Goal: Task Accomplishment & Management: Use online tool/utility

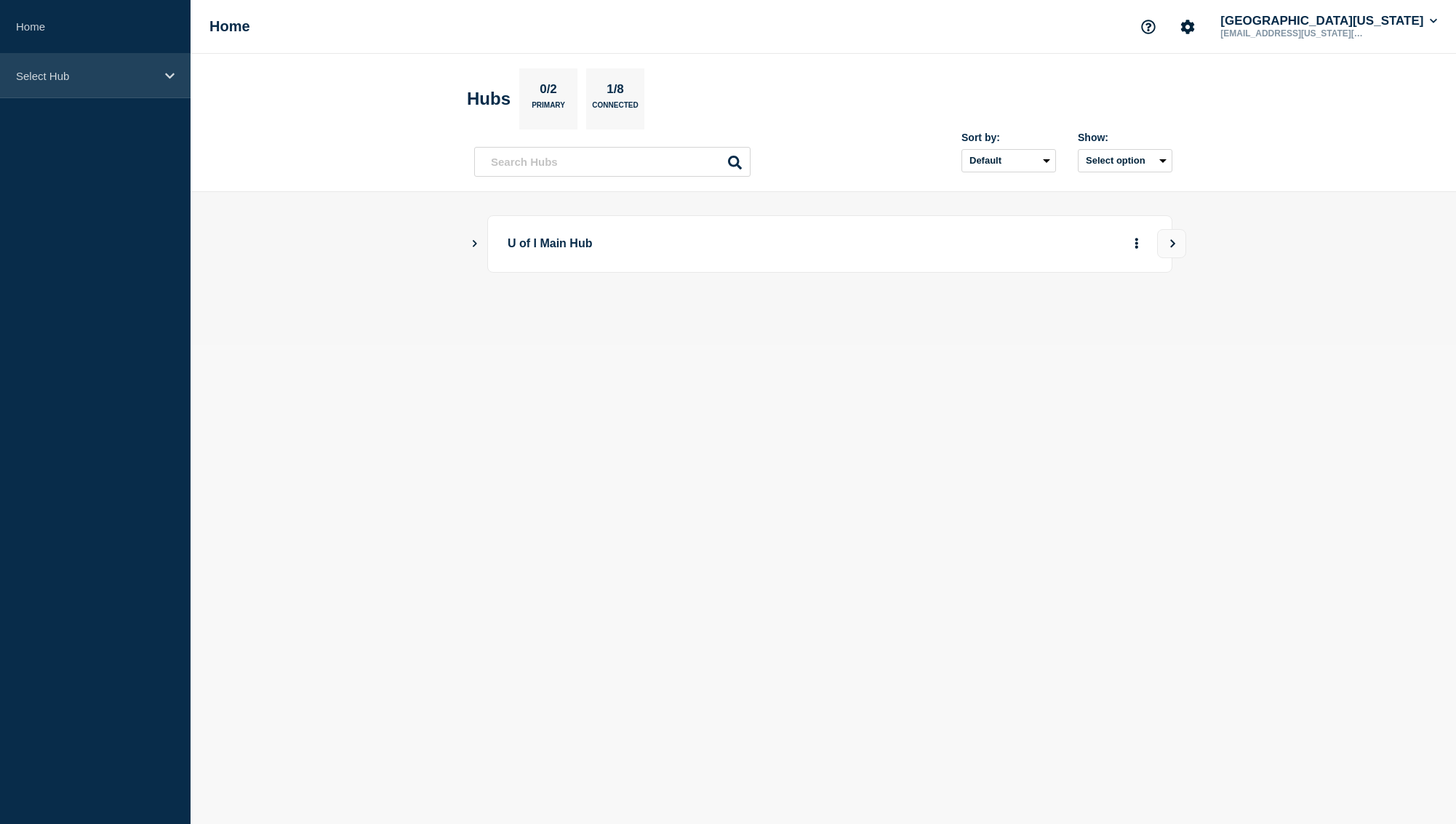
drag, startPoint x: 91, startPoint y: 61, endPoint x: 93, endPoint y: 80, distance: 19.1
click at [91, 61] on div "Select Hub" at bounding box center [95, 76] width 190 height 44
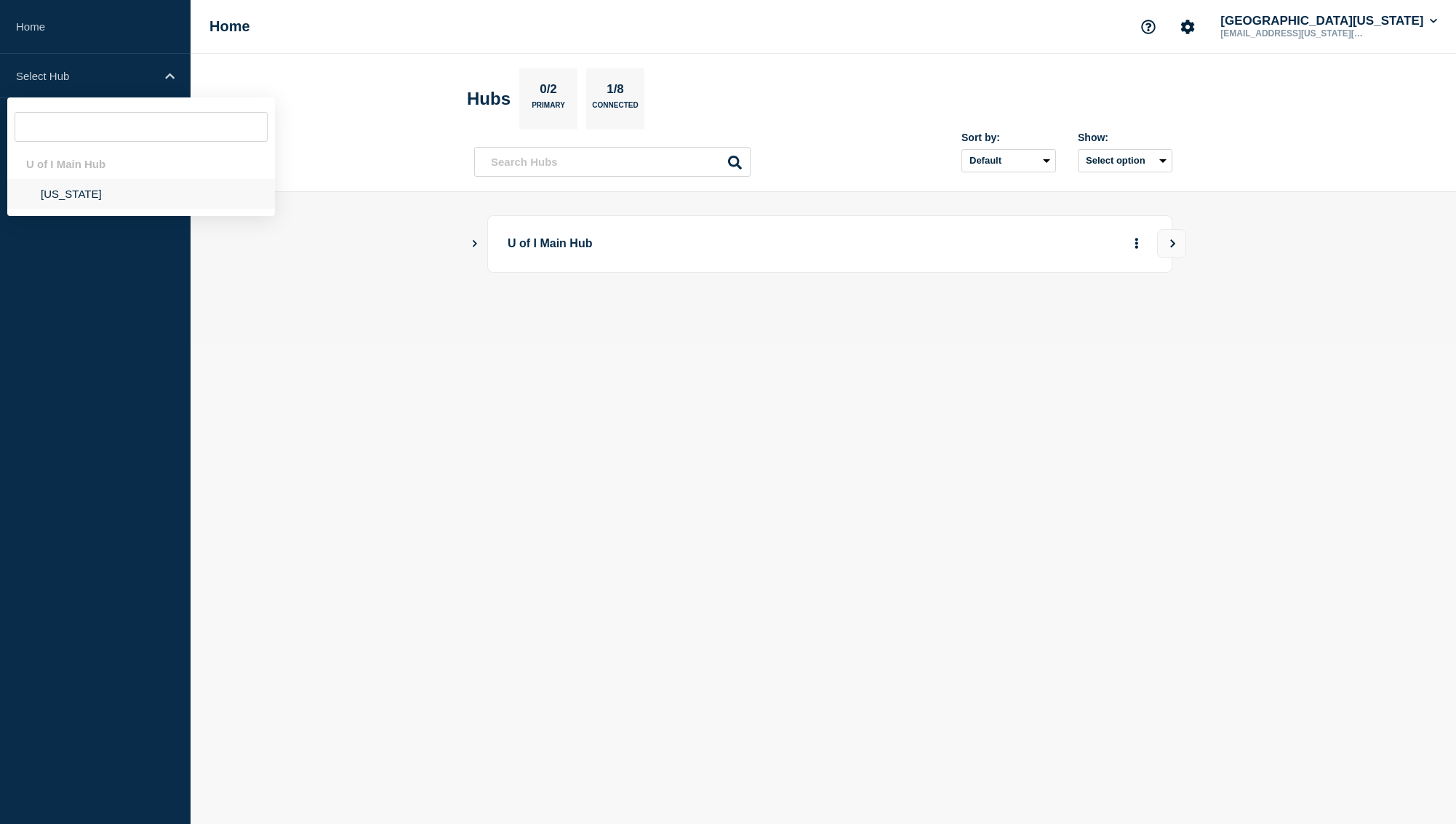
click at [79, 209] on li "[US_STATE]" at bounding box center [141, 193] width 267 height 30
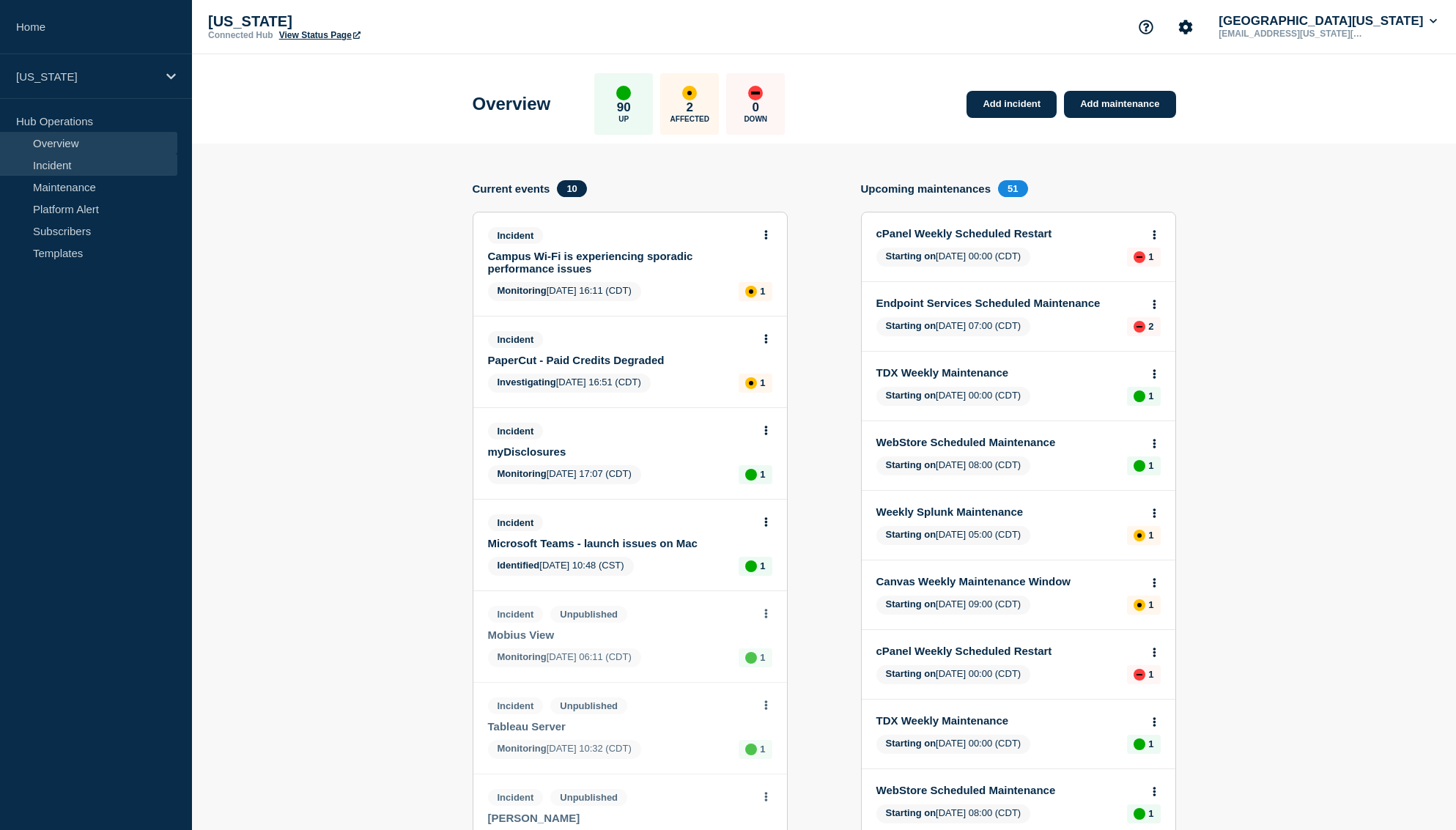
click at [121, 171] on link "Incident" at bounding box center [89, 165] width 177 height 22
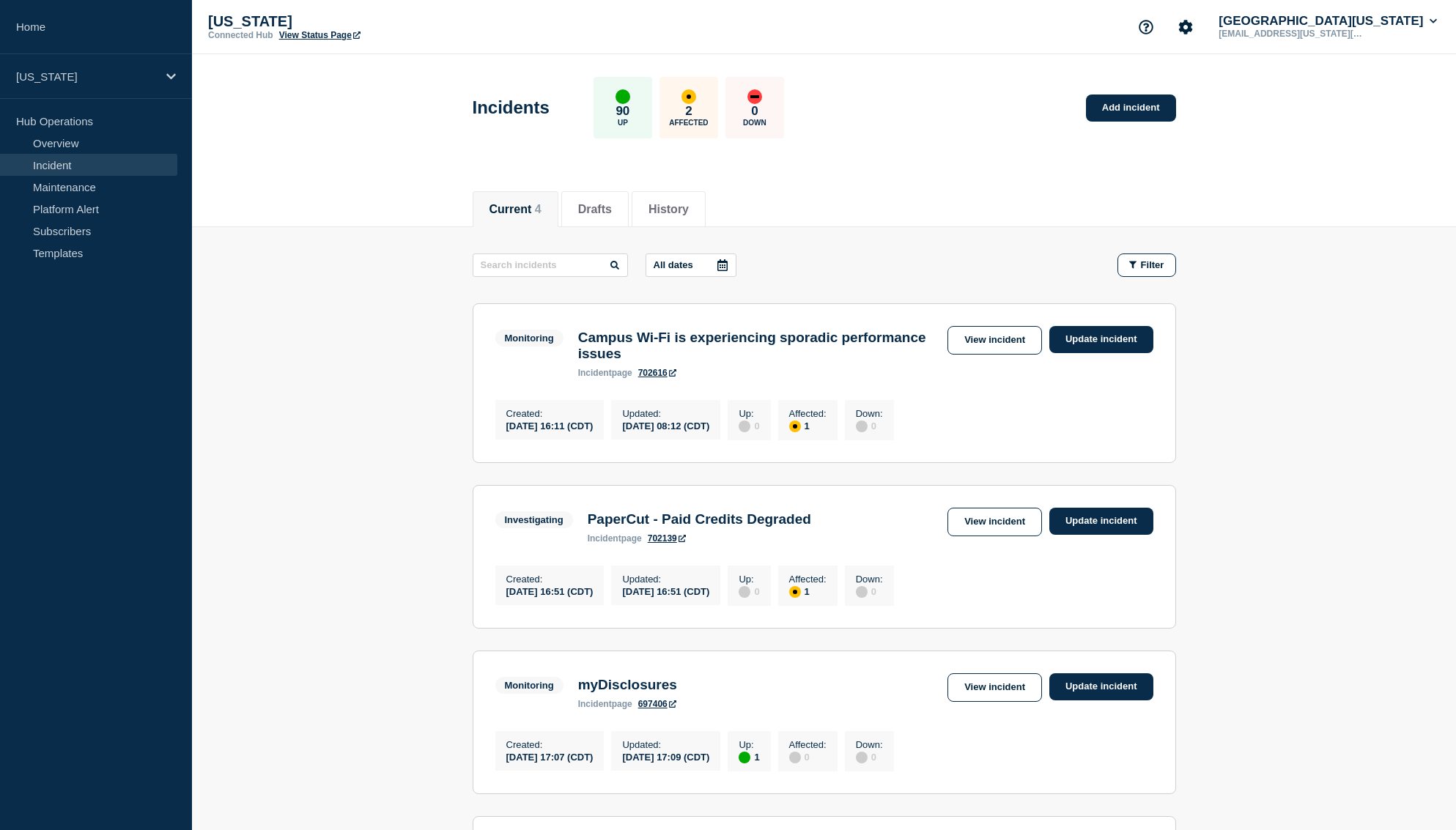
click at [835, 344] on h3 "Campus Wi-Fi is experiencing sporadic performance issues" at bounding box center [759, 346] width 362 height 32
drag, startPoint x: 1023, startPoint y: 345, endPoint x: 1034, endPoint y: 335, distance: 14.9
click at [1023, 345] on link "View incident" at bounding box center [995, 340] width 95 height 29
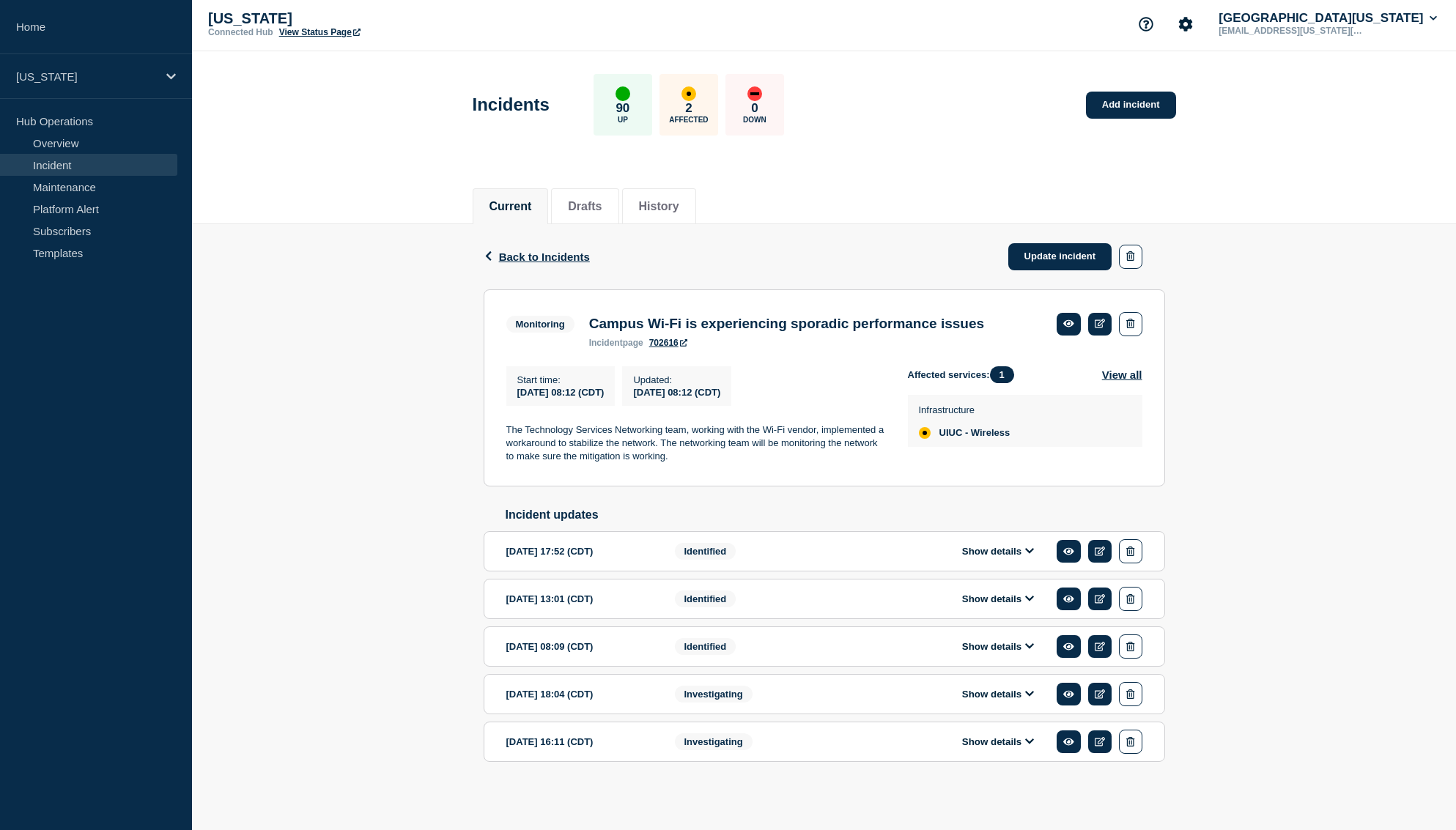
scroll to position [19, 0]
click at [993, 555] on button "Show details" at bounding box center [998, 551] width 80 height 13
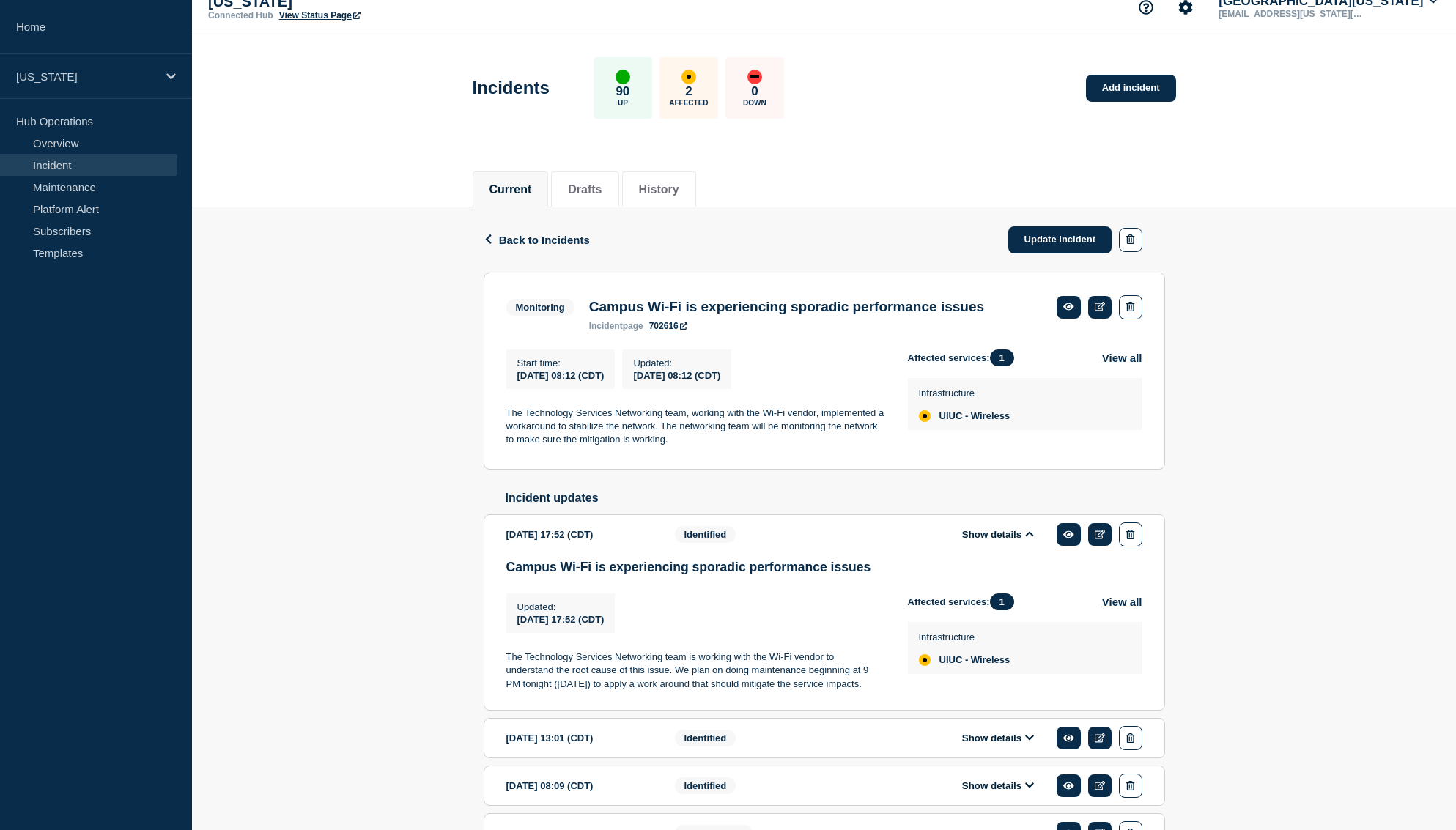
click at [623, 682] on p "The Technology Services Networking team is working with the Wi-Fi vendor to und…" at bounding box center [695, 671] width 378 height 41
copy p "The Technology Services Networking team is working with the Wi-Fi vendor to und…"
click at [629, 751] on div "[DATE] 13:01 (CDT)" at bounding box center [579, 739] width 147 height 24
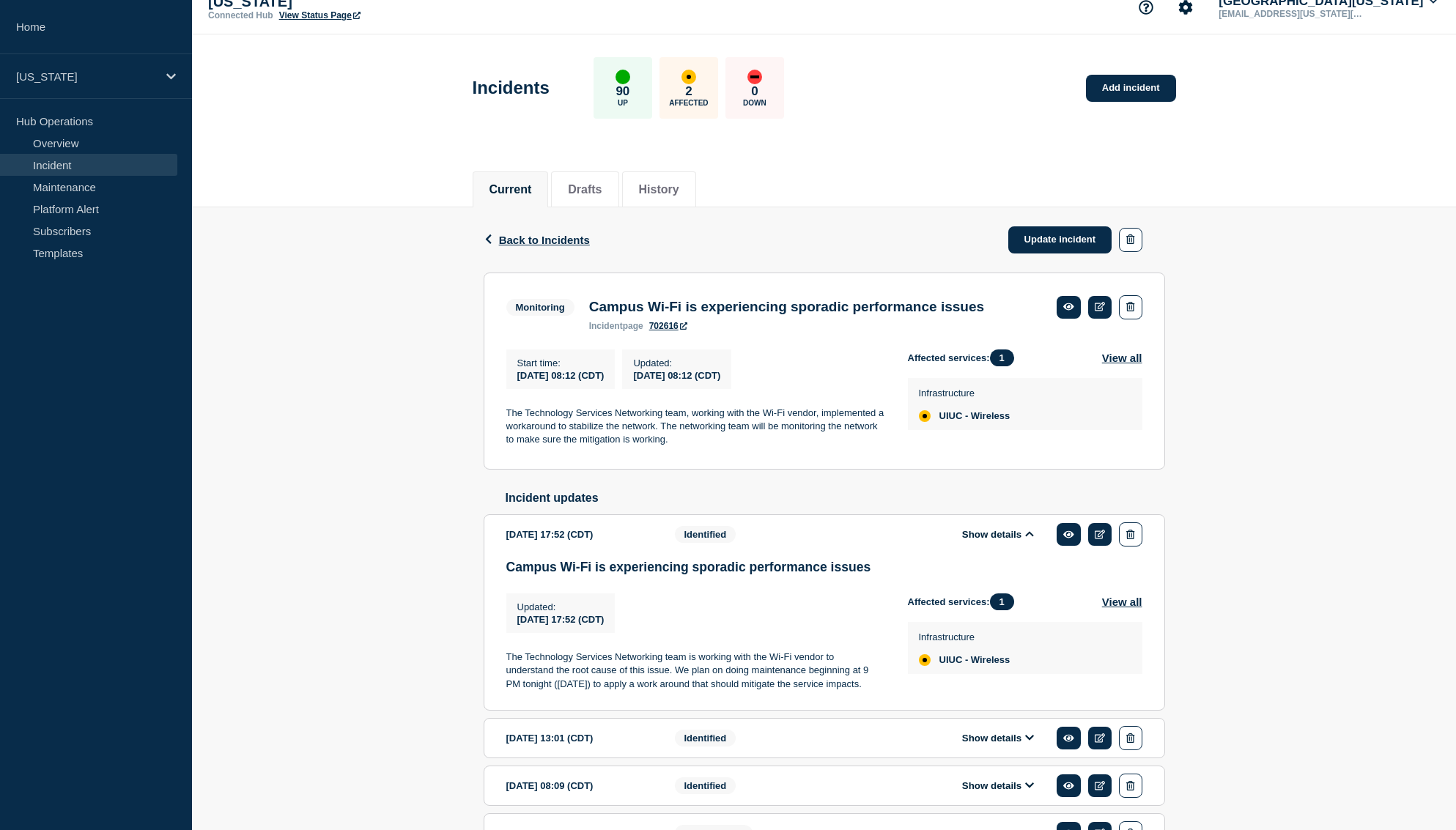
click at [997, 744] on button "Show details" at bounding box center [998, 739] width 80 height 13
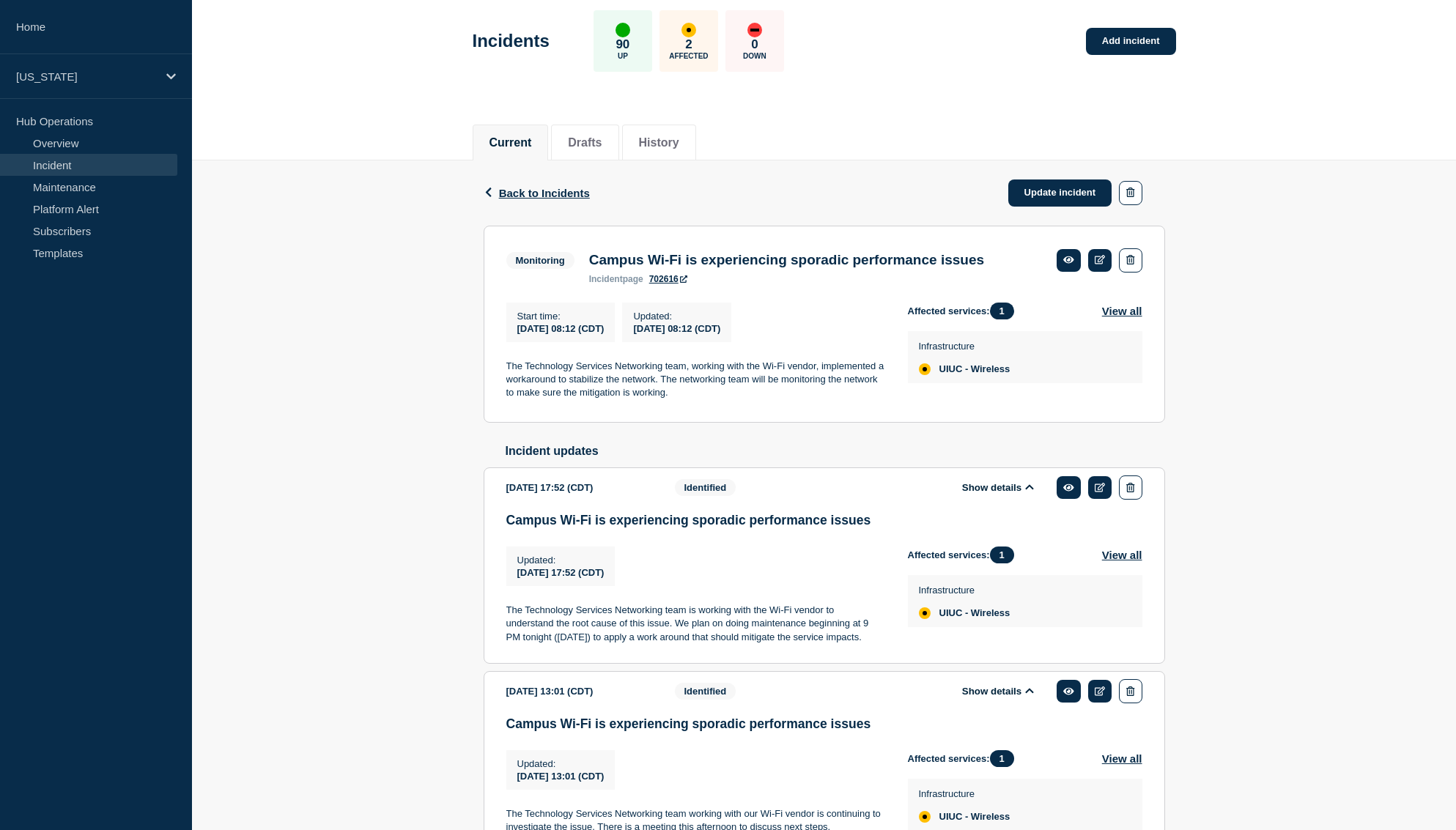
scroll to position [0, 0]
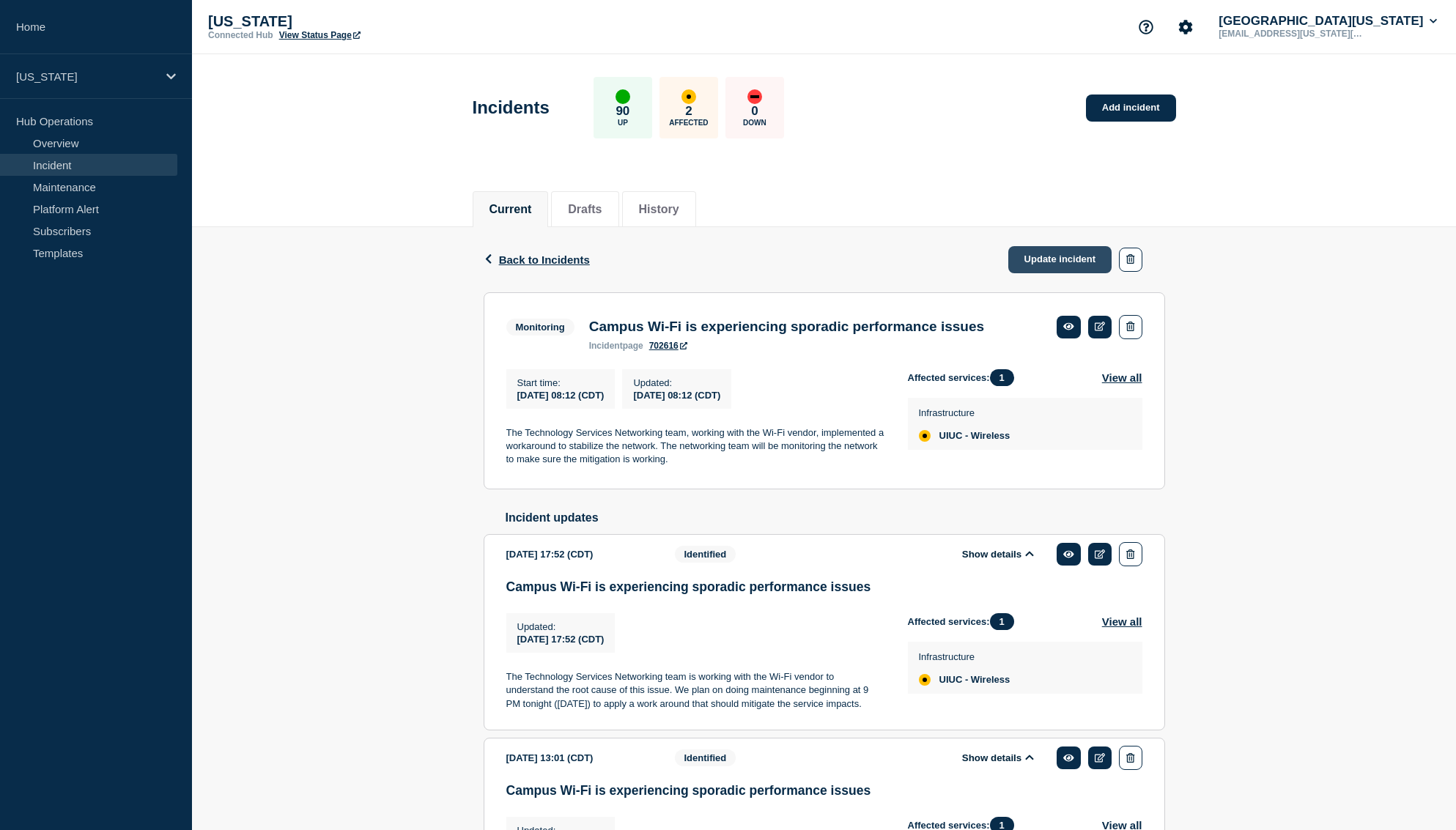
click at [1057, 273] on link "Update incident" at bounding box center [1060, 259] width 104 height 27
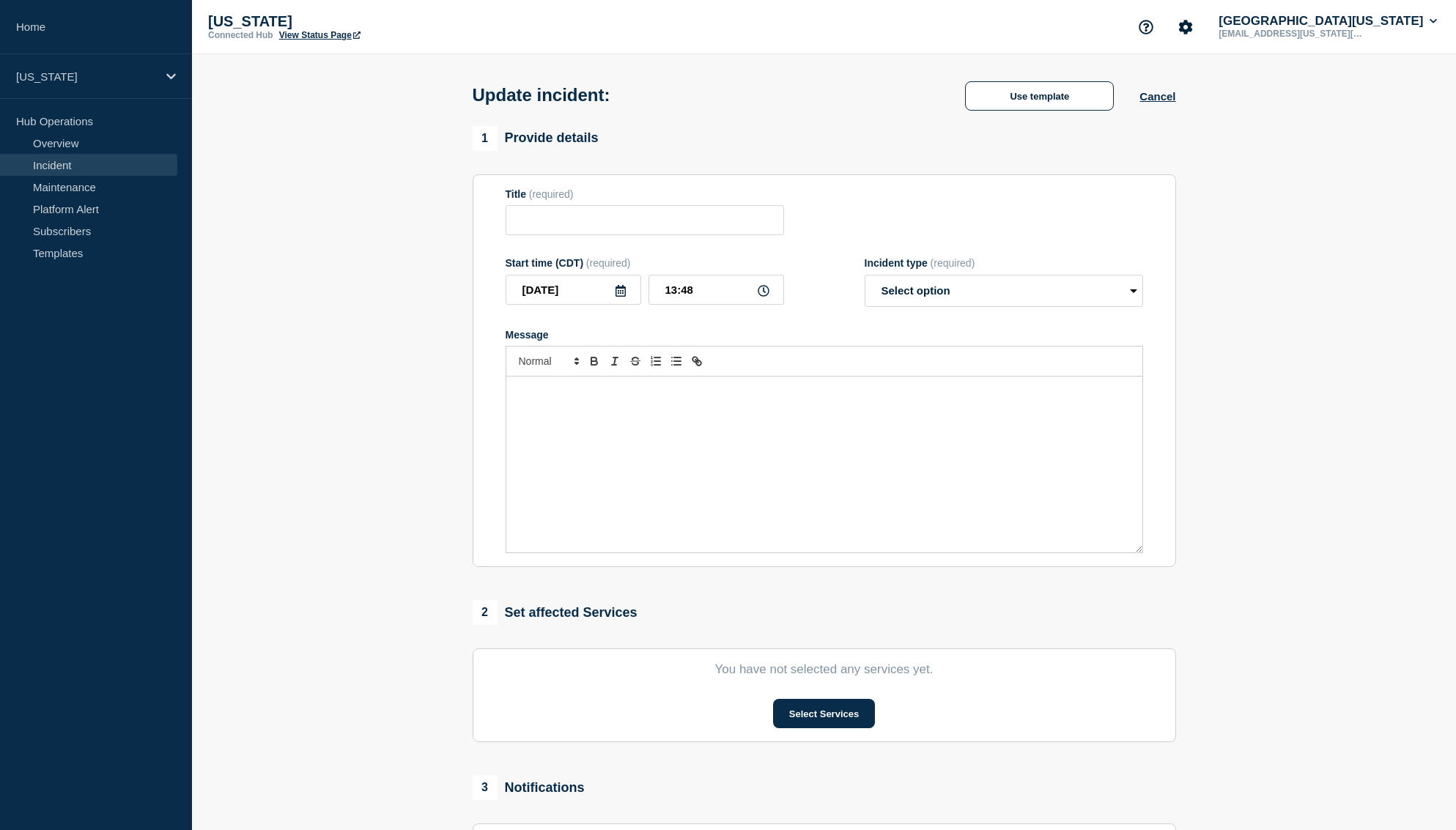
type input "Campus Wi-Fi is experiencing sporadic performance issues"
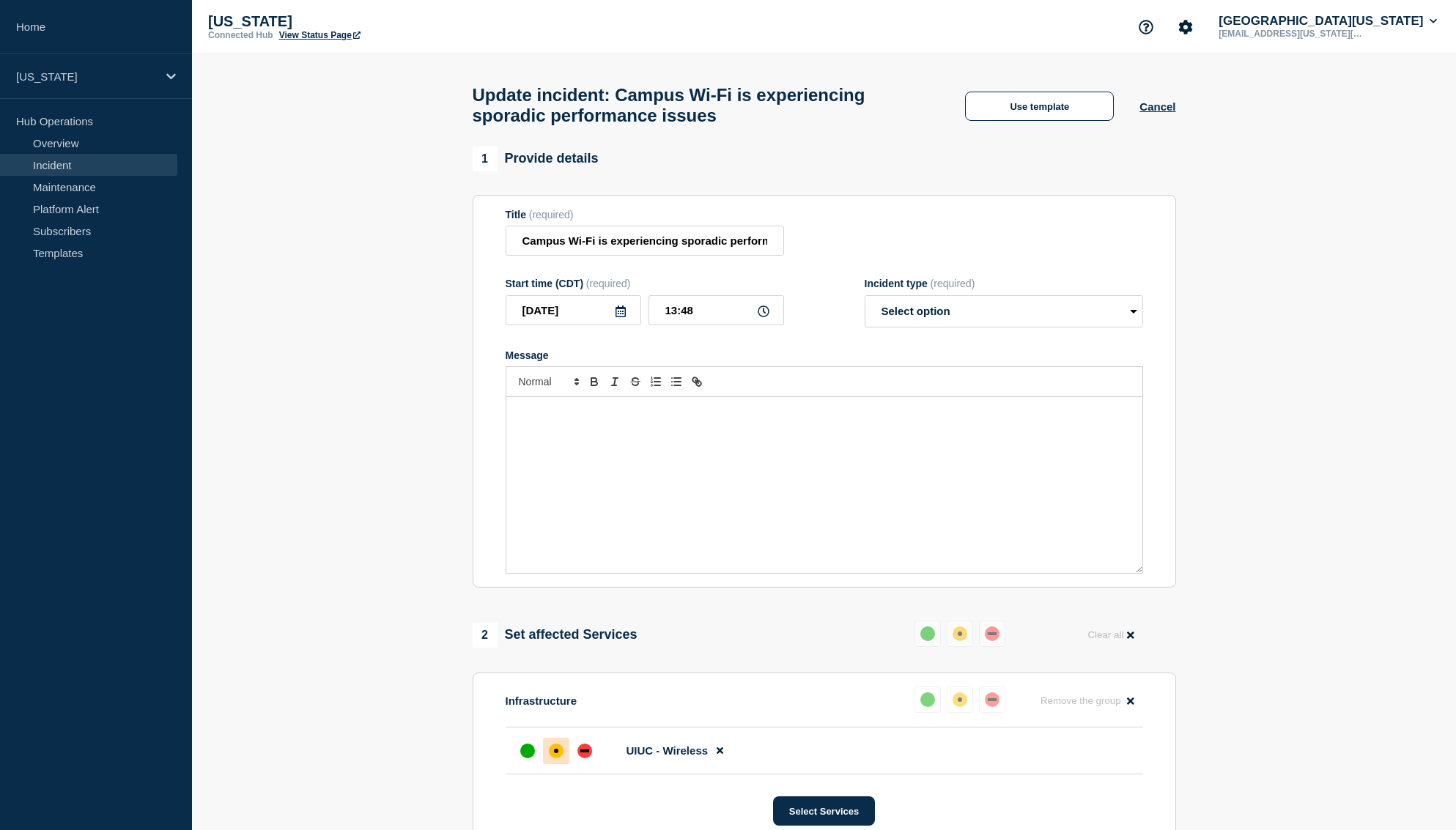
click at [990, 290] on div "Incident type (required)" at bounding box center [1004, 283] width 278 height 12
click at [990, 327] on select "Select option Investigating Identified Monitoring Resolved" at bounding box center [1004, 311] width 278 height 32
select select "identified"
click at [865, 309] on select "Select option Investigating Identified Monitoring Resolved" at bounding box center [1004, 311] width 278 height 32
click at [732, 473] on div "Message" at bounding box center [824, 485] width 636 height 176
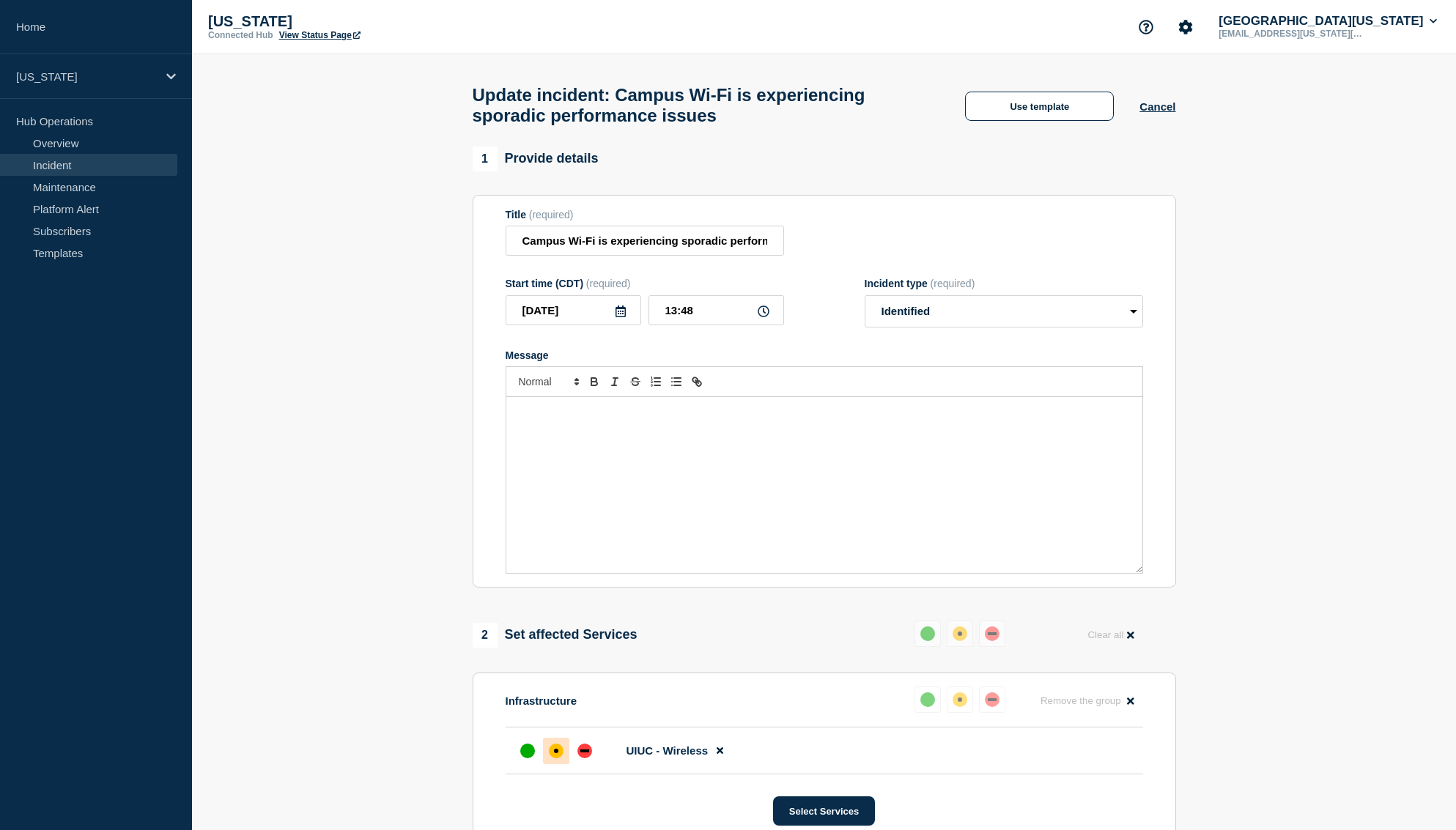
click at [645, 458] on div "Message" at bounding box center [824, 485] width 636 height 176
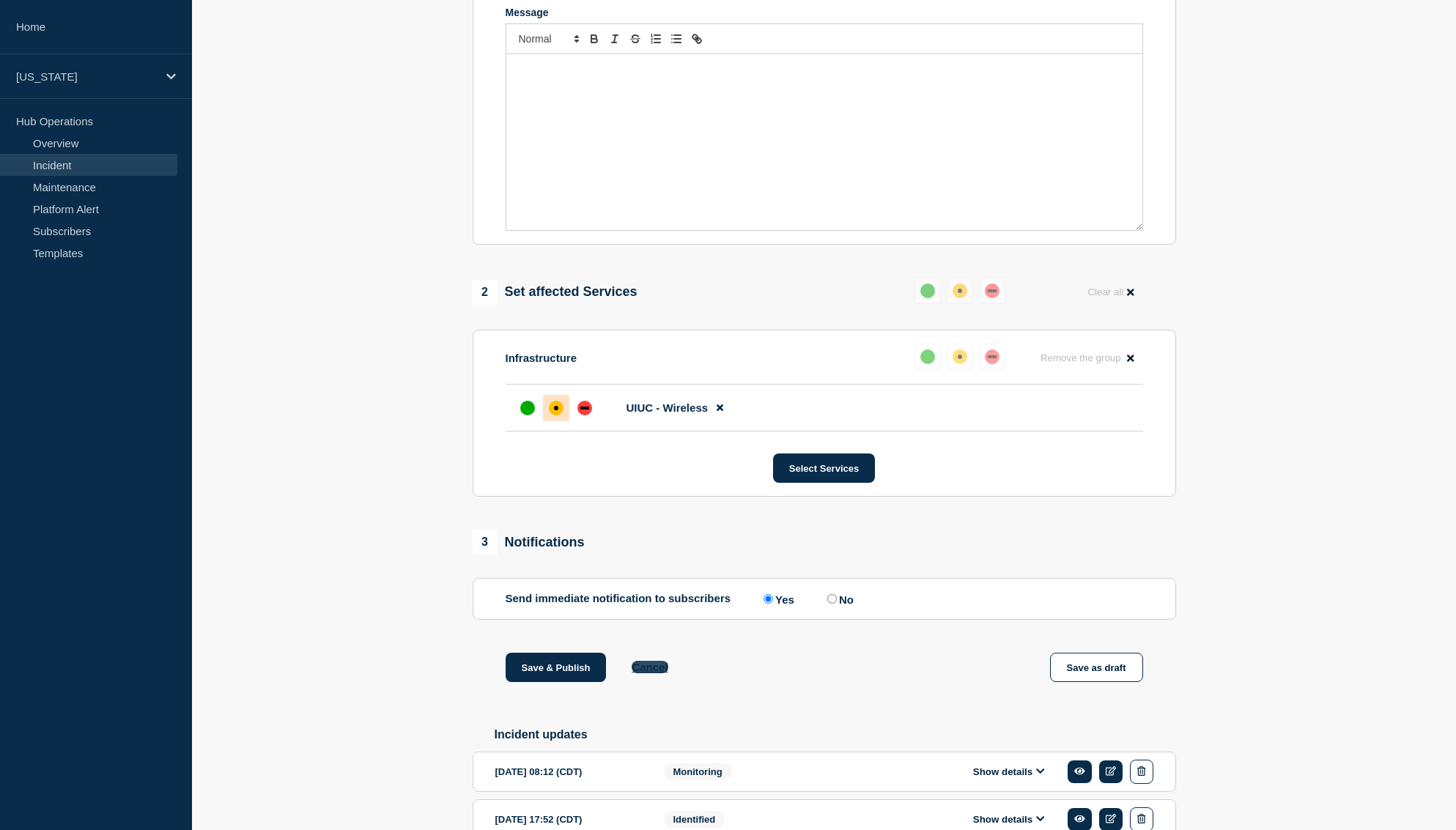
scroll to position [651, 0]
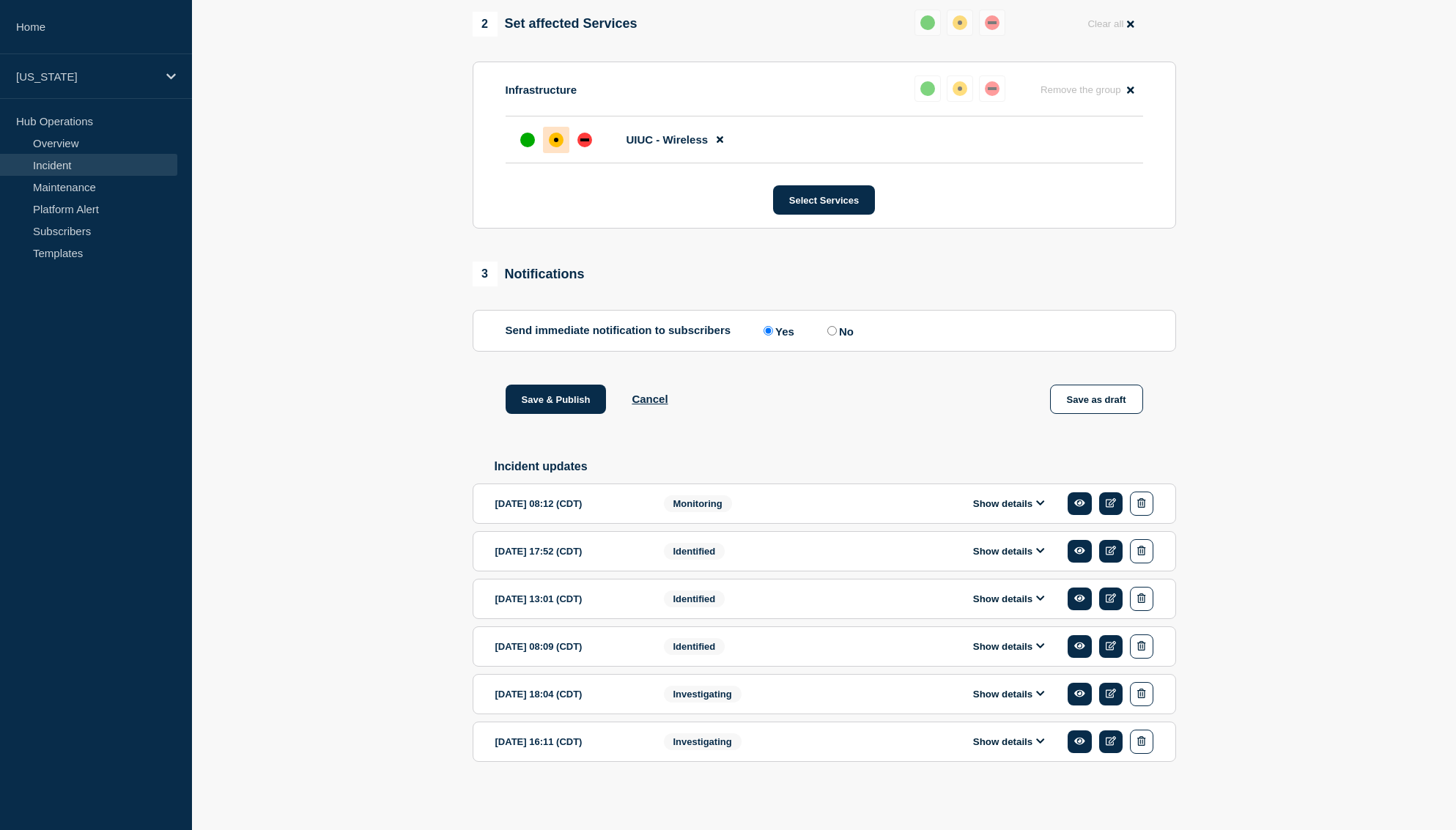
click at [1019, 498] on button "Show details" at bounding box center [1009, 504] width 80 height 13
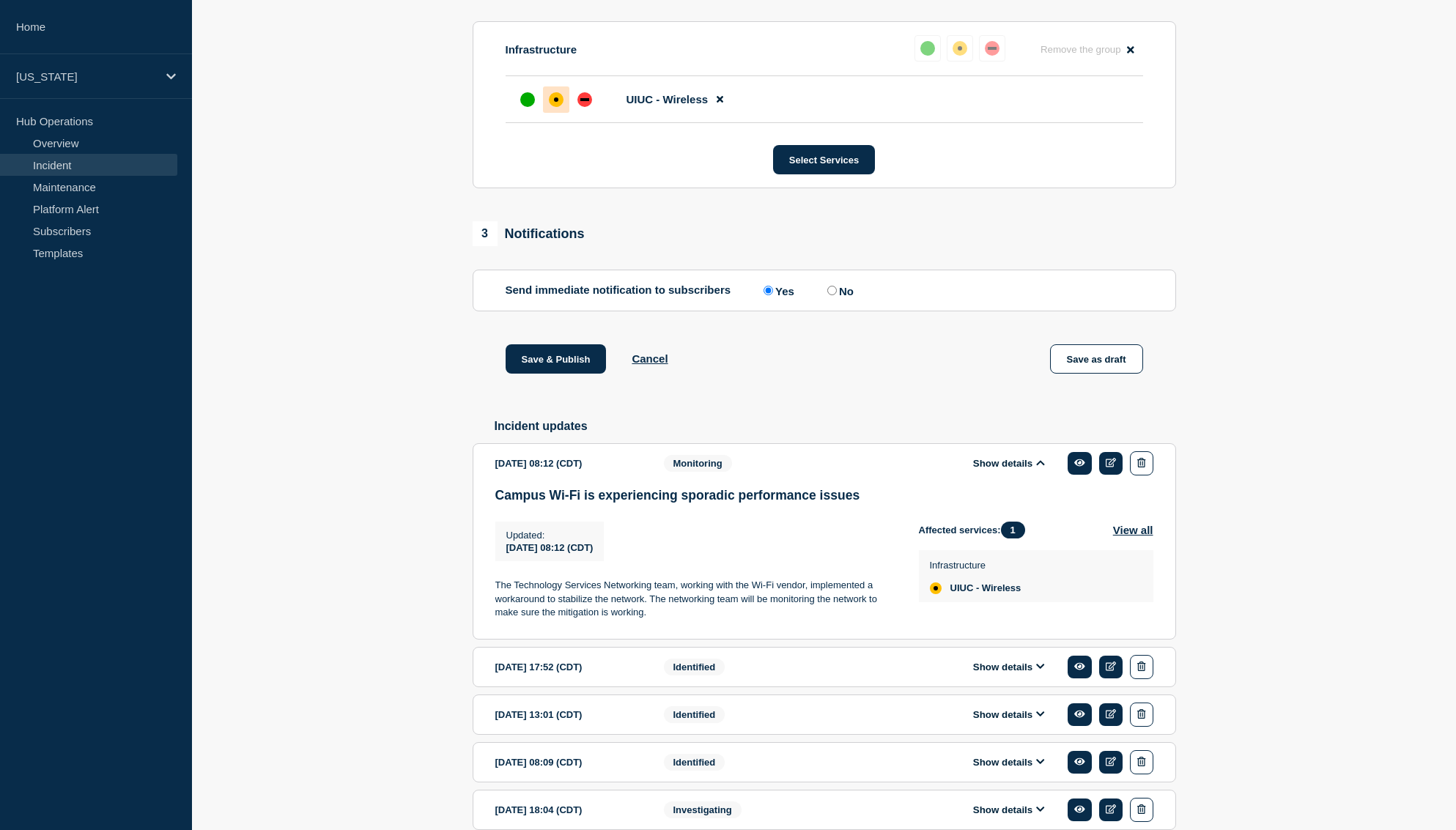
click at [566, 620] on p "The Technology Services Networking team, working with the Wi-Fi vendor, impleme…" at bounding box center [695, 599] width 400 height 41
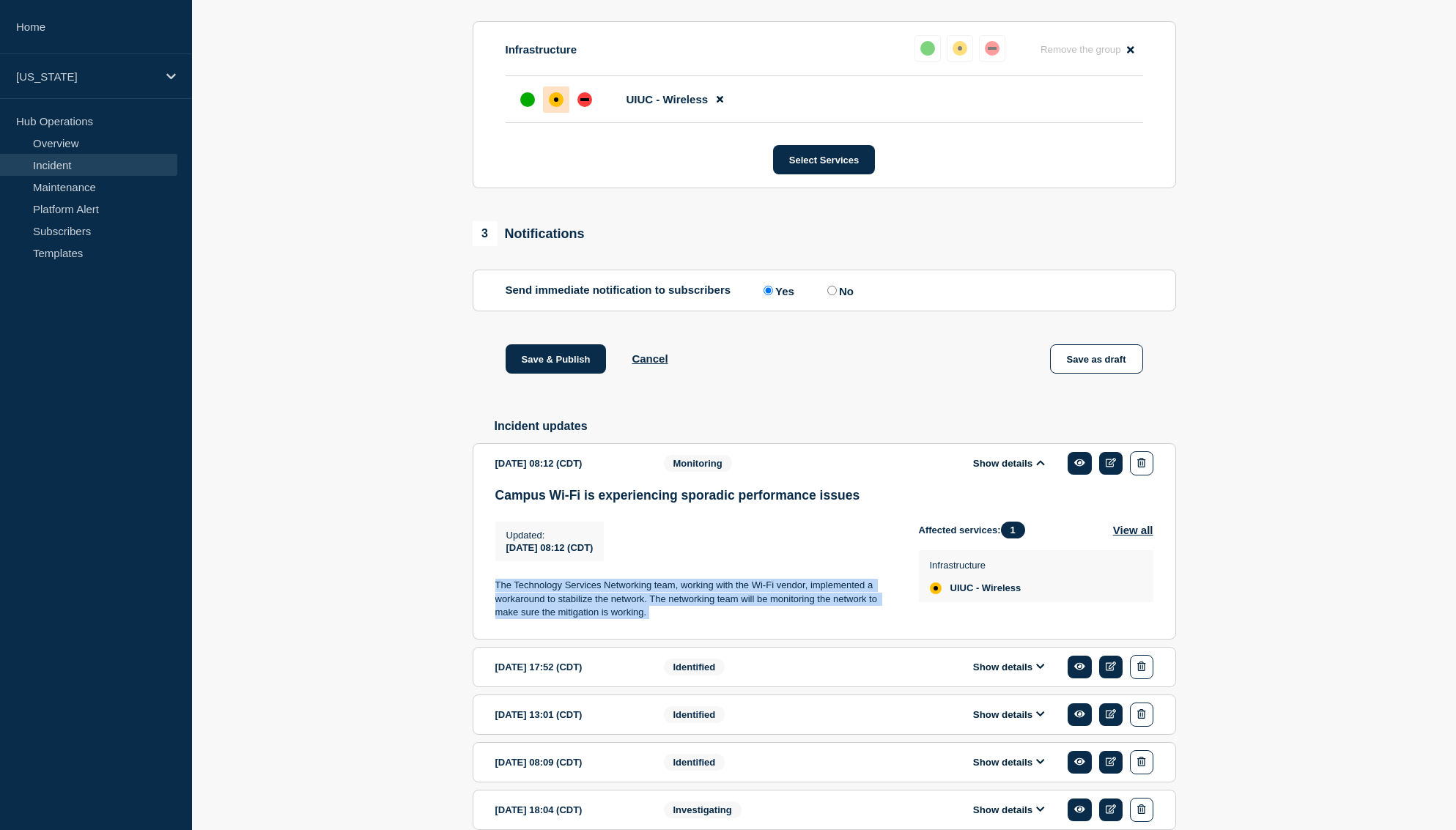
click at [566, 620] on p "The Technology Services Networking team, working with the Wi-Fi vendor, impleme…" at bounding box center [695, 599] width 400 height 41
click at [1009, 673] on button "Show details" at bounding box center [1009, 668] width 80 height 13
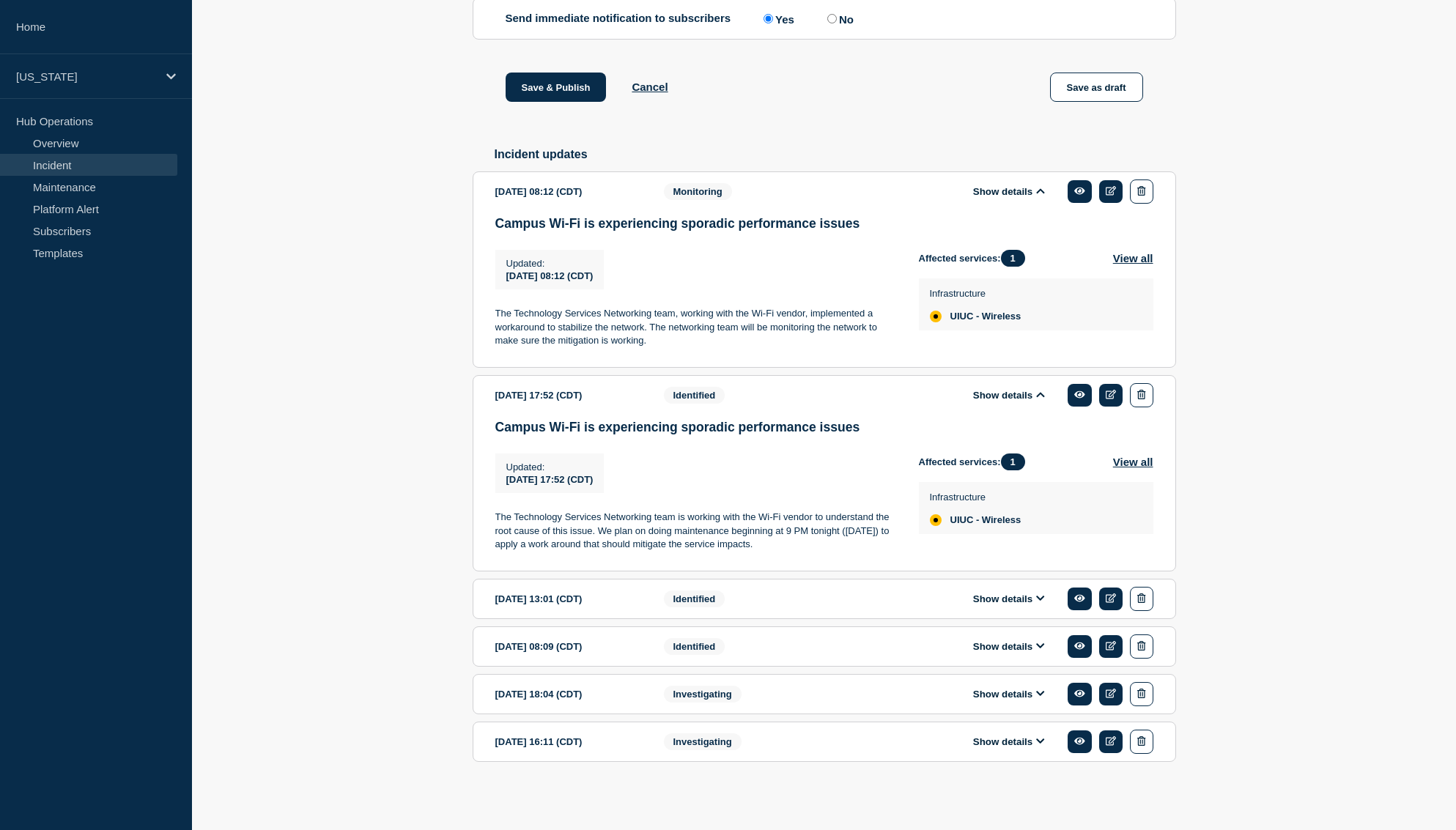
scroll to position [977, 0]
click at [624, 511] on p "The Technology Services Networking team is working with the Wi-Fi vendor to und…" at bounding box center [695, 531] width 400 height 41
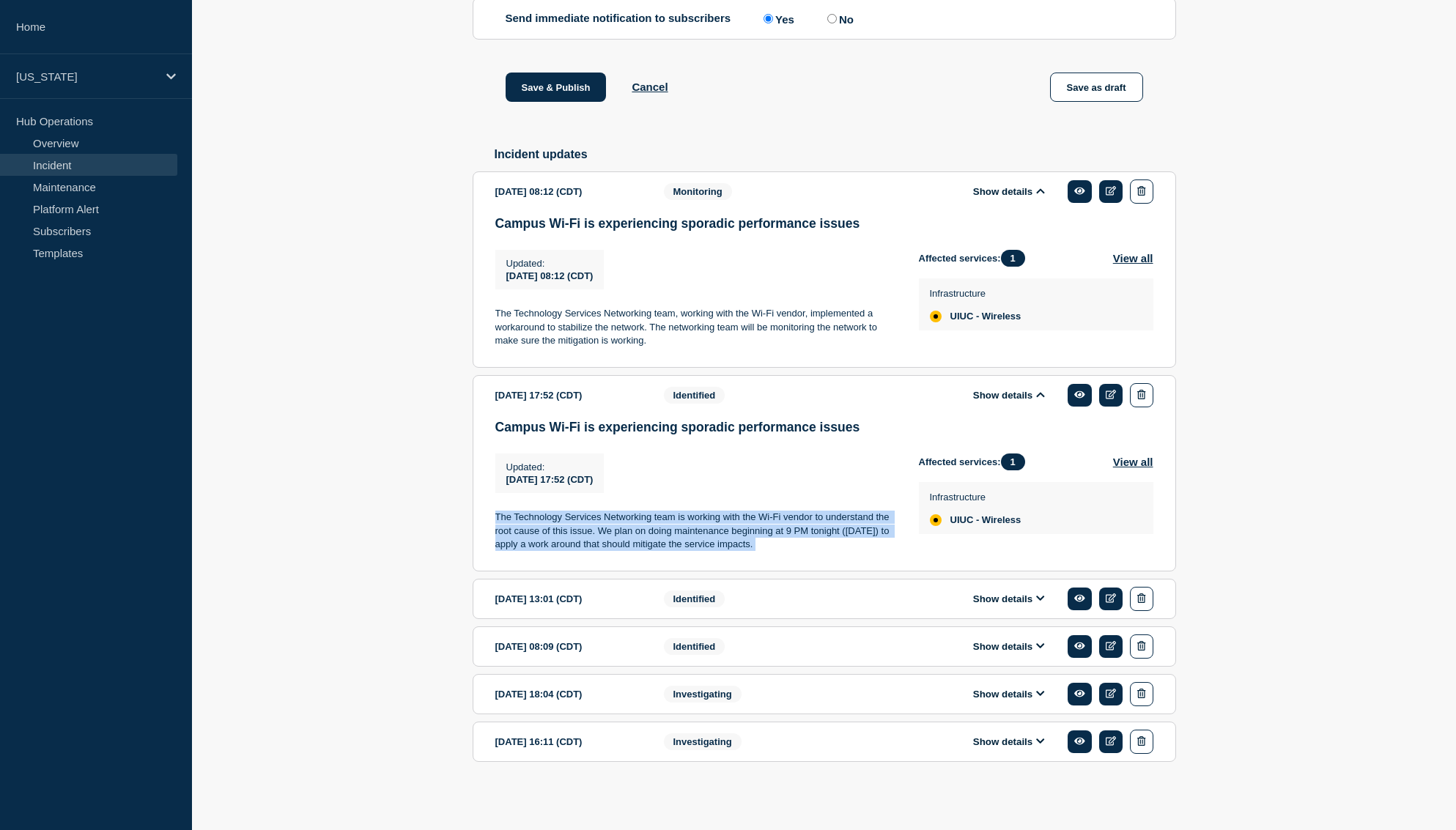
click at [624, 511] on p "The Technology Services Networking team is working with the Wi-Fi vendor to und…" at bounding box center [695, 531] width 400 height 41
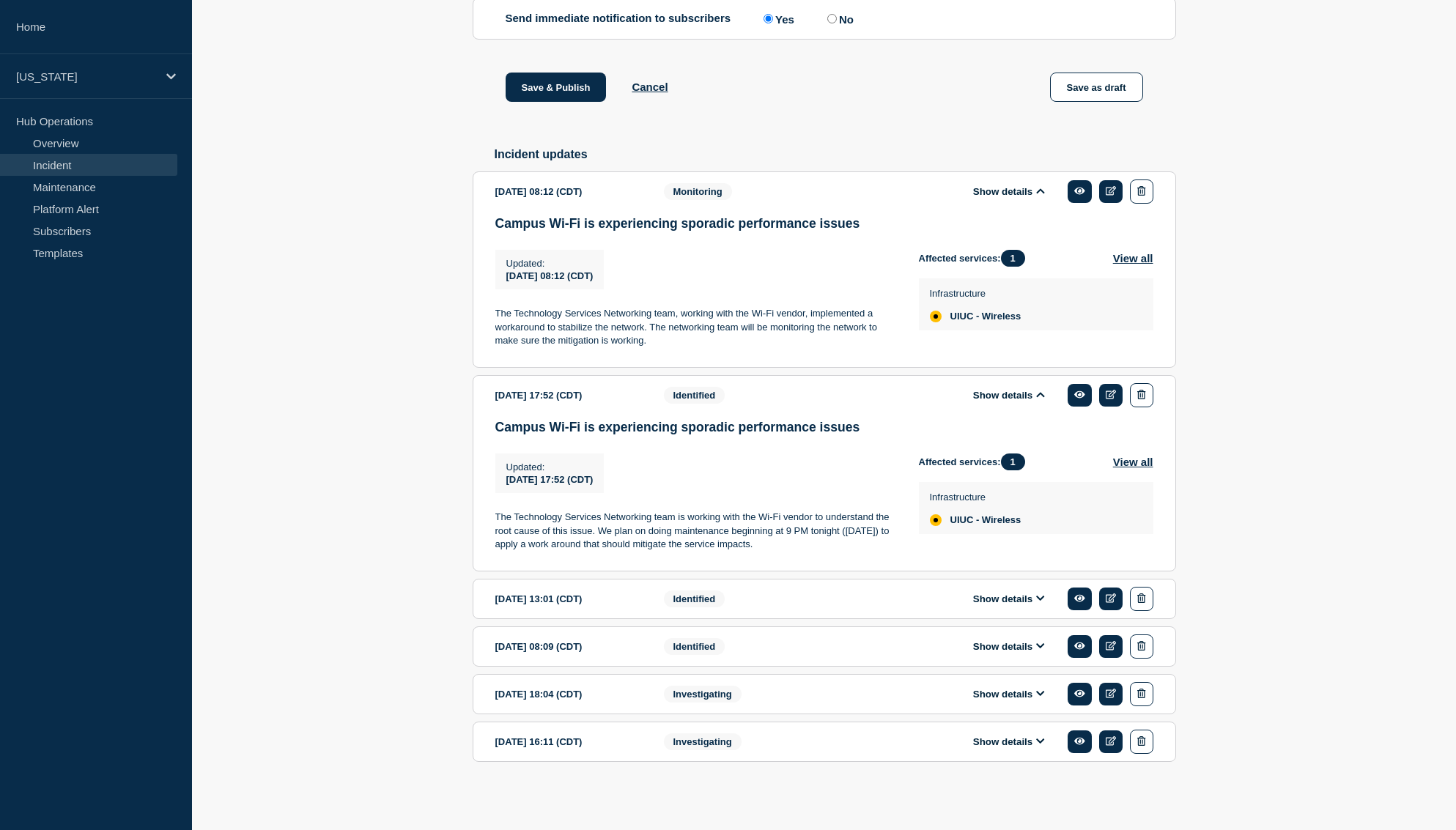
click at [627, 307] on p "The Technology Services Networking team, working with the Wi-Fi vendor, impleme…" at bounding box center [695, 327] width 400 height 41
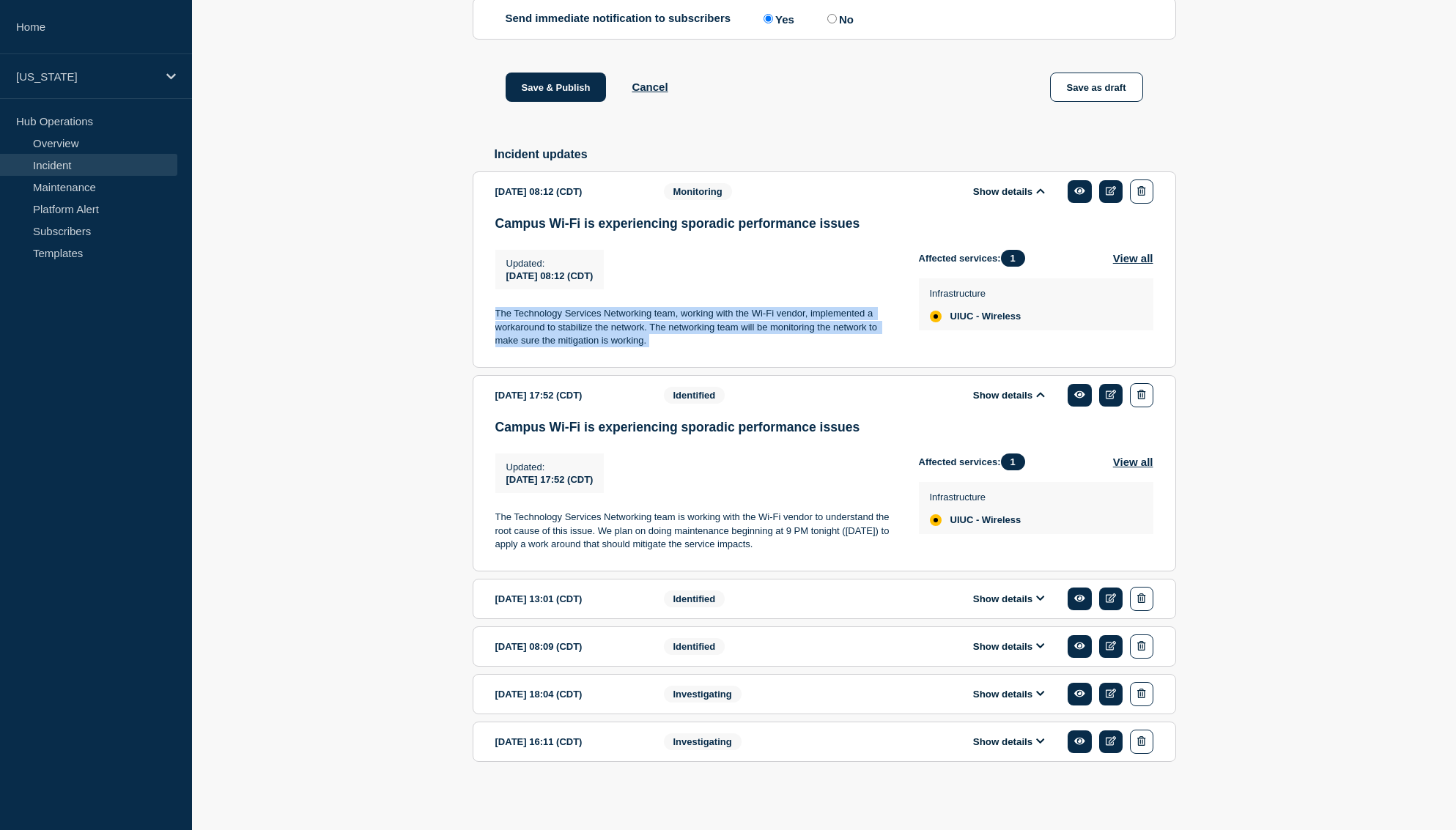
click at [627, 307] on p "The Technology Services Networking team, working with the Wi-Fi vendor, impleme…" at bounding box center [695, 327] width 400 height 41
click at [1009, 593] on button "Show details" at bounding box center [1009, 599] width 80 height 13
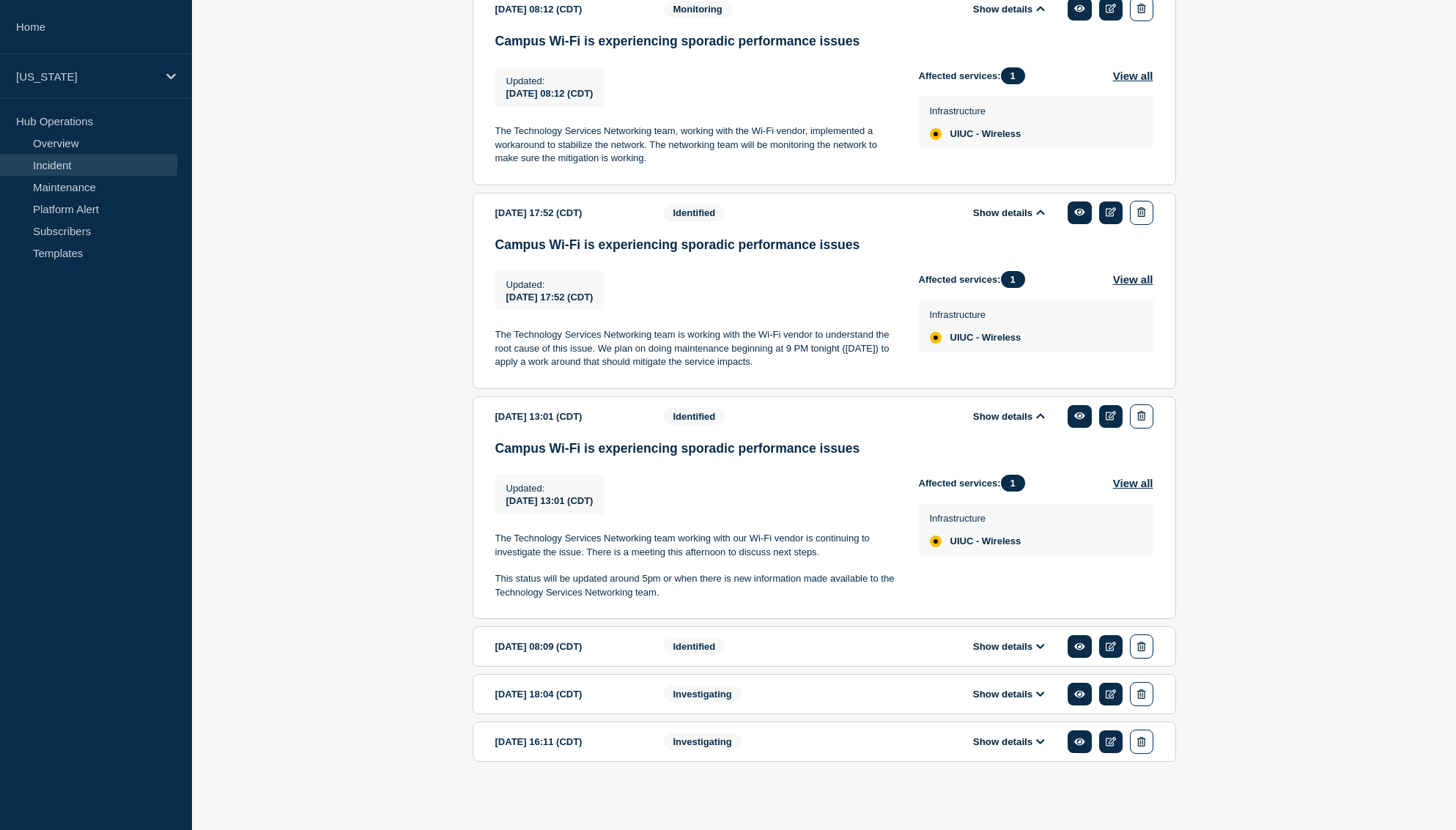
scroll to position [1166, 0]
click at [677, 536] on p "The Technology Services Networking team working with our Wi-Fi vendor is contin…" at bounding box center [695, 545] width 400 height 27
click at [678, 536] on p "The Technology Services Networking team working with our Wi-Fi vendor is contin…" at bounding box center [695, 545] width 400 height 27
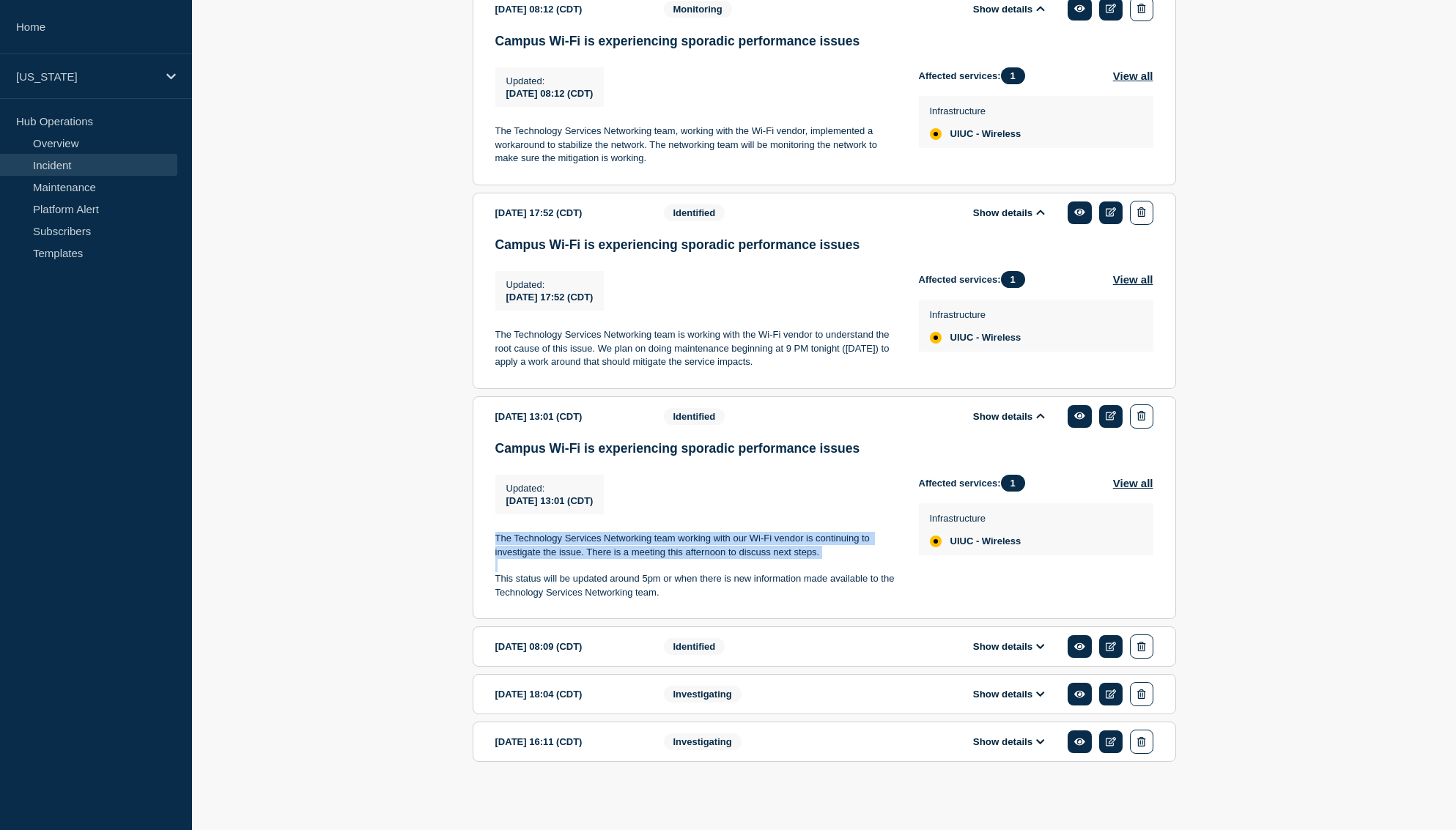
click at [1011, 641] on button "Show details" at bounding box center [1009, 647] width 80 height 13
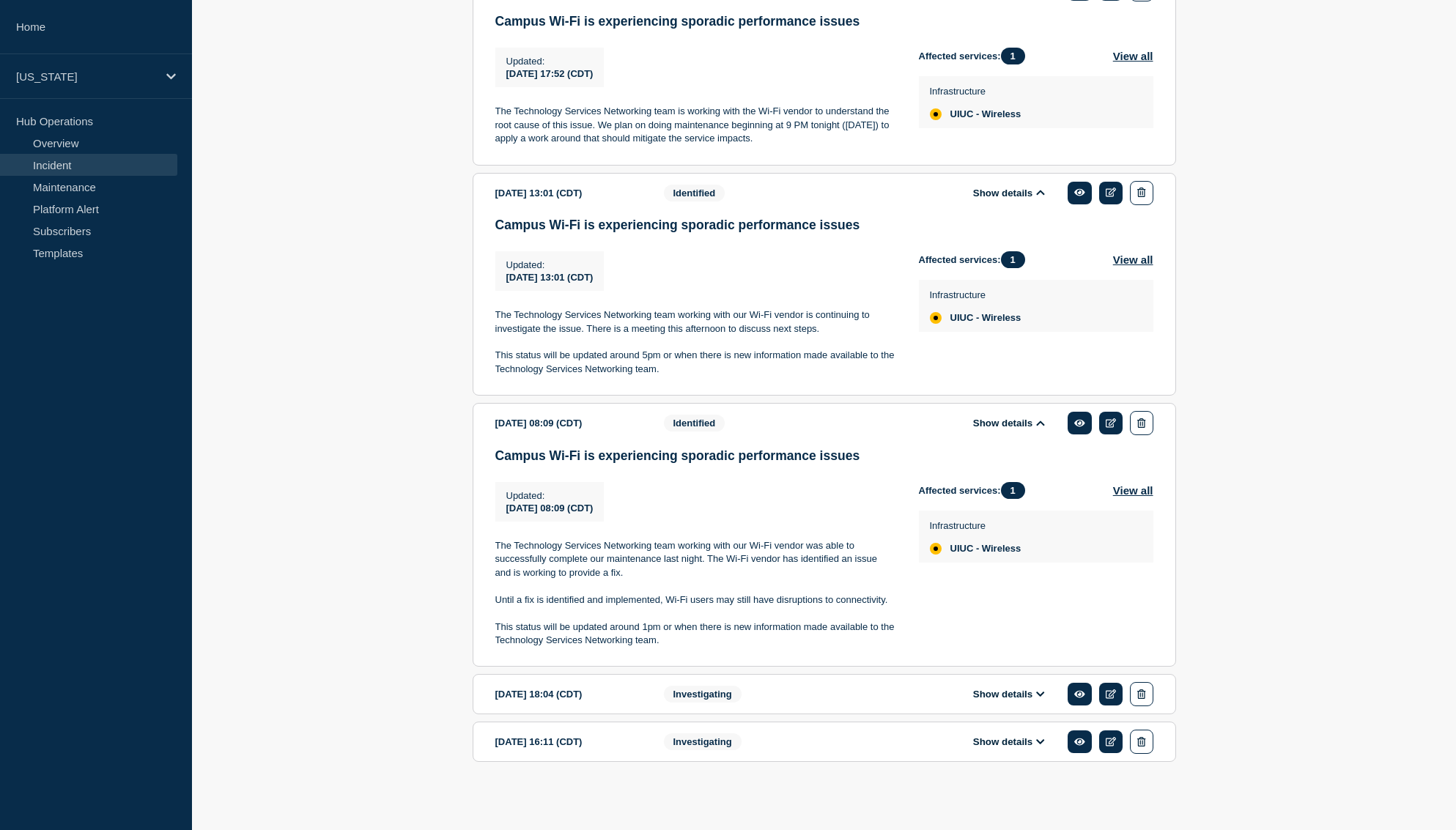
scroll to position [1396, 0]
click at [496, 540] on p "The Technology Services Networking team working with our Wi-Fi vendor was able …" at bounding box center [695, 560] width 400 height 41
click at [997, 694] on button "Show details" at bounding box center [1009, 694] width 80 height 13
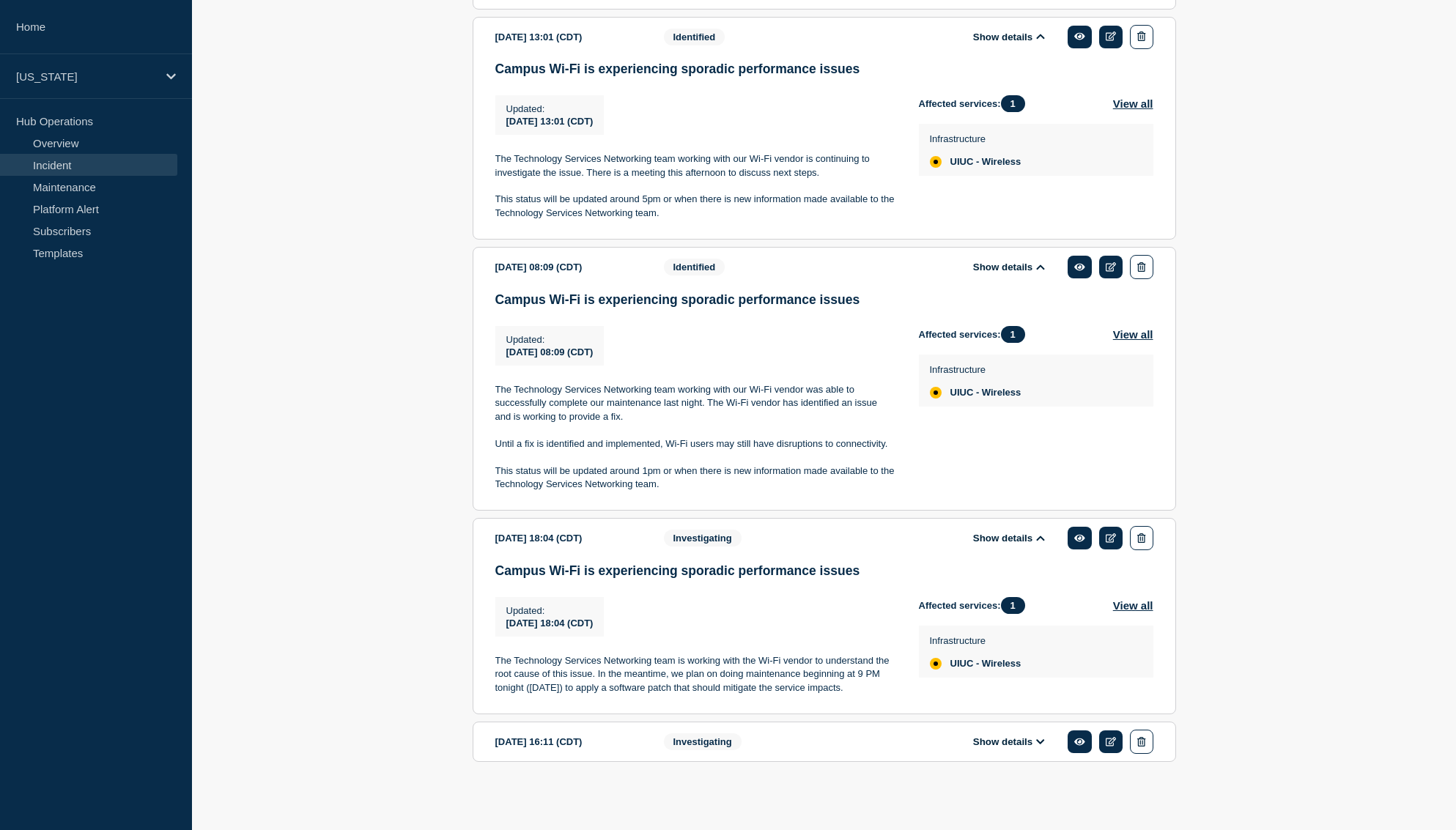
scroll to position [1559, 0]
click at [543, 669] on p "The Technology Services Networking team is working with the Wi-Fi vendor to und…" at bounding box center [695, 675] width 400 height 41
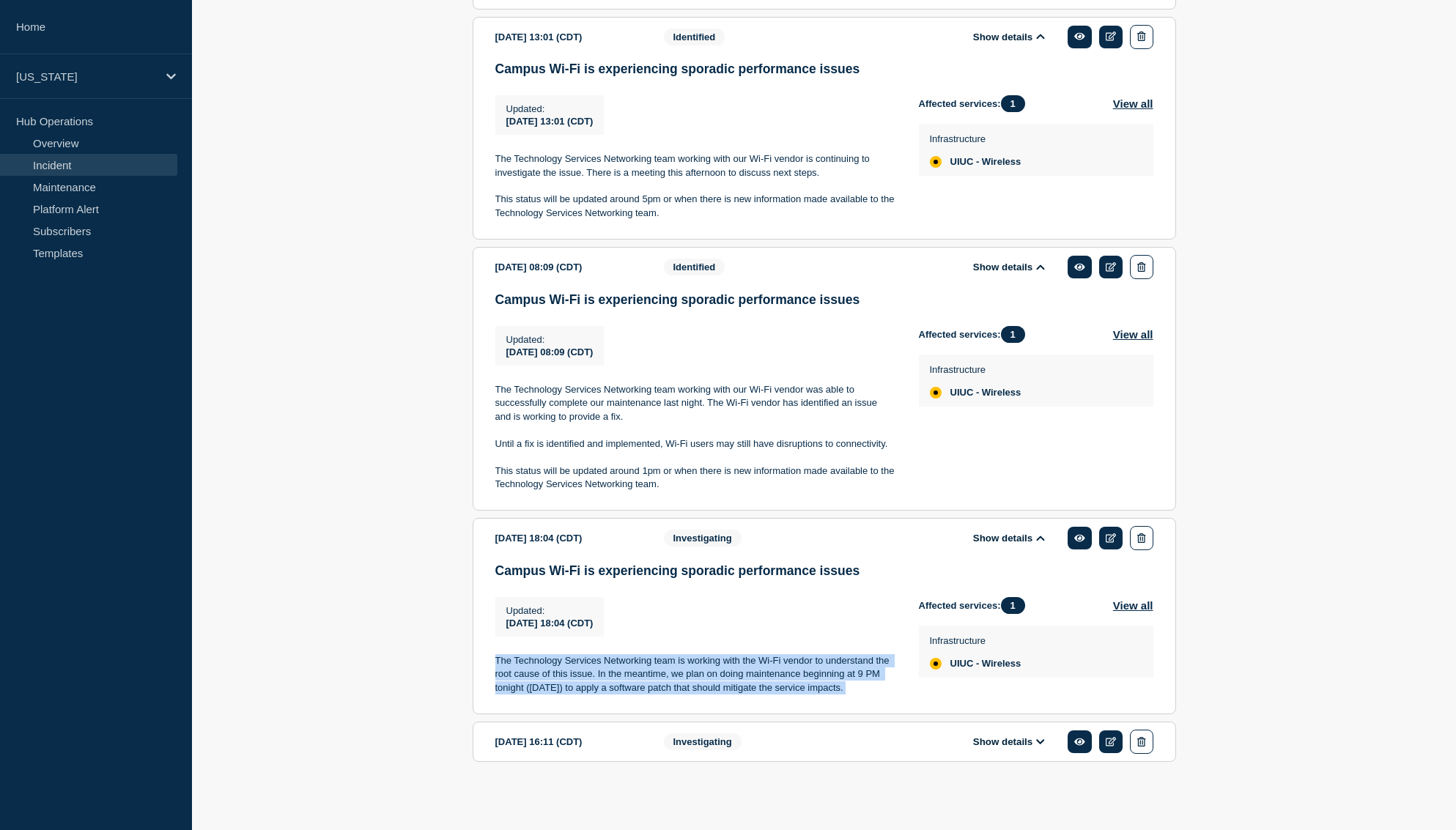
click at [543, 669] on p "The Technology Services Networking team is working with the Wi-Fi vendor to und…" at bounding box center [695, 675] width 400 height 41
click at [998, 742] on button "Show details" at bounding box center [1009, 742] width 80 height 13
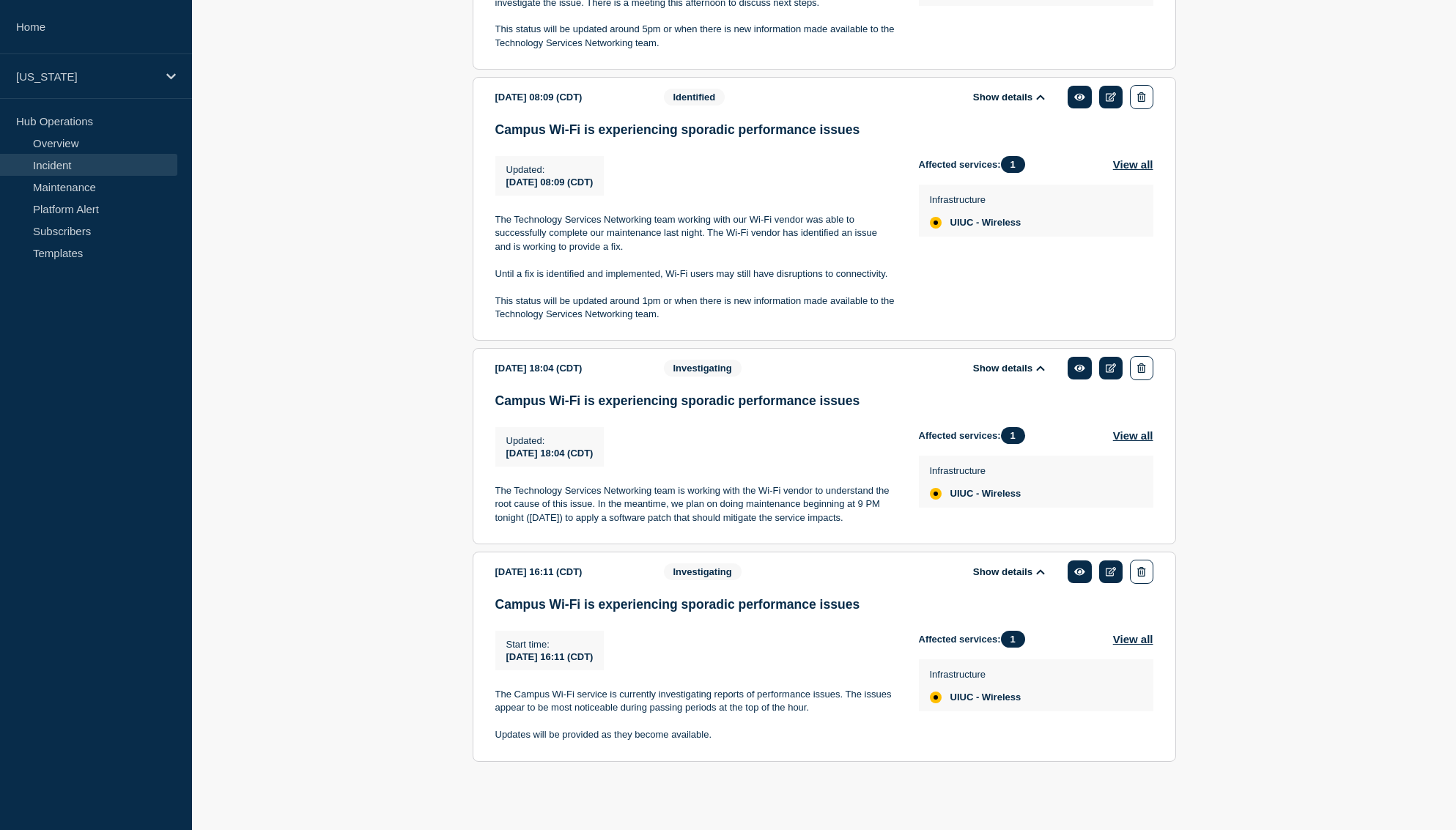
scroll to position [1736, 0]
click at [633, 723] on p at bounding box center [695, 722] width 400 height 13
click at [662, 484] on p "The Technology Services Networking team is working with the Wi-Fi vendor to und…" at bounding box center [695, 504] width 400 height 41
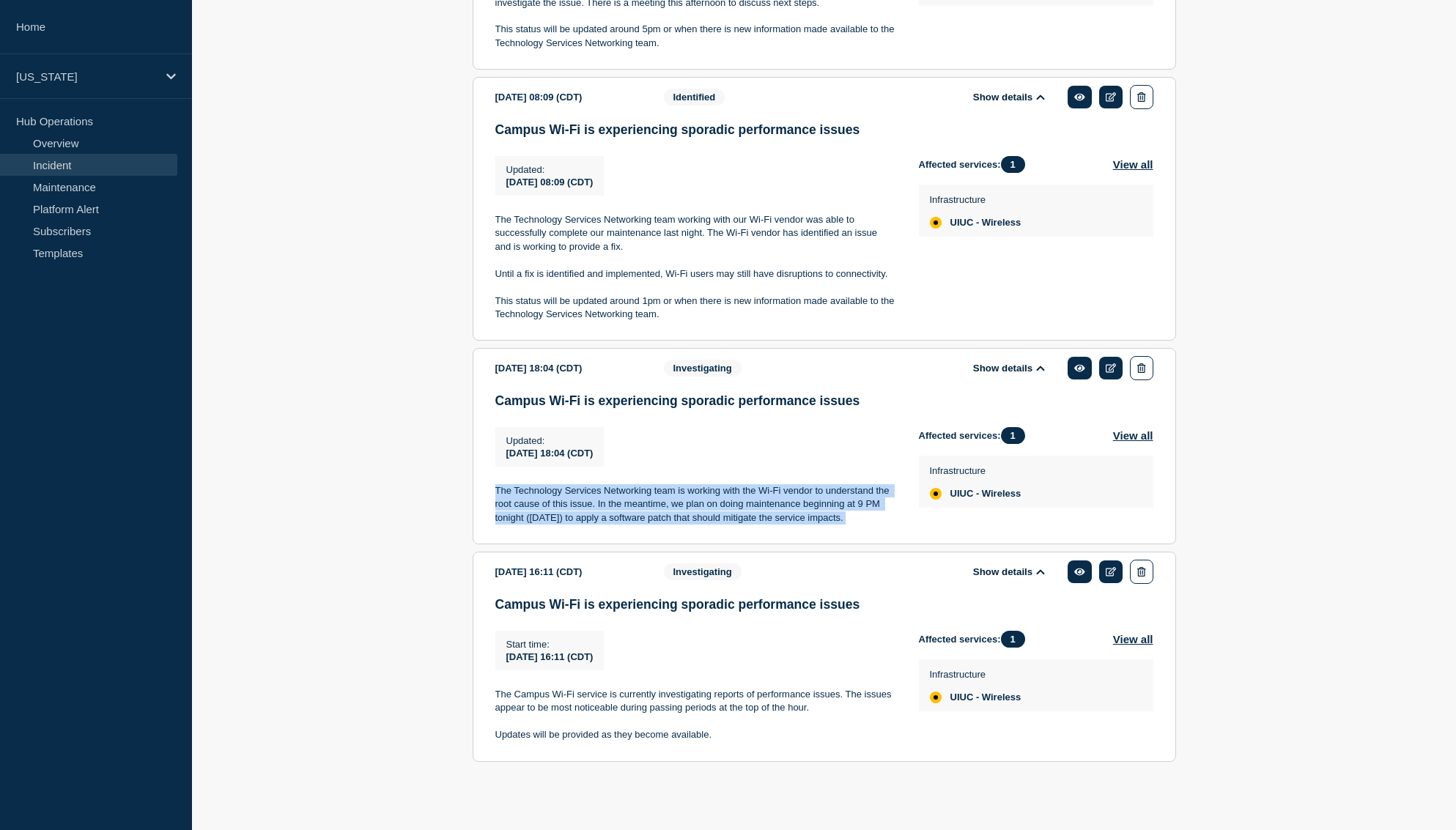
copy p "The Technology Services Networking team is working with the Wi-Fi vendor to und…"
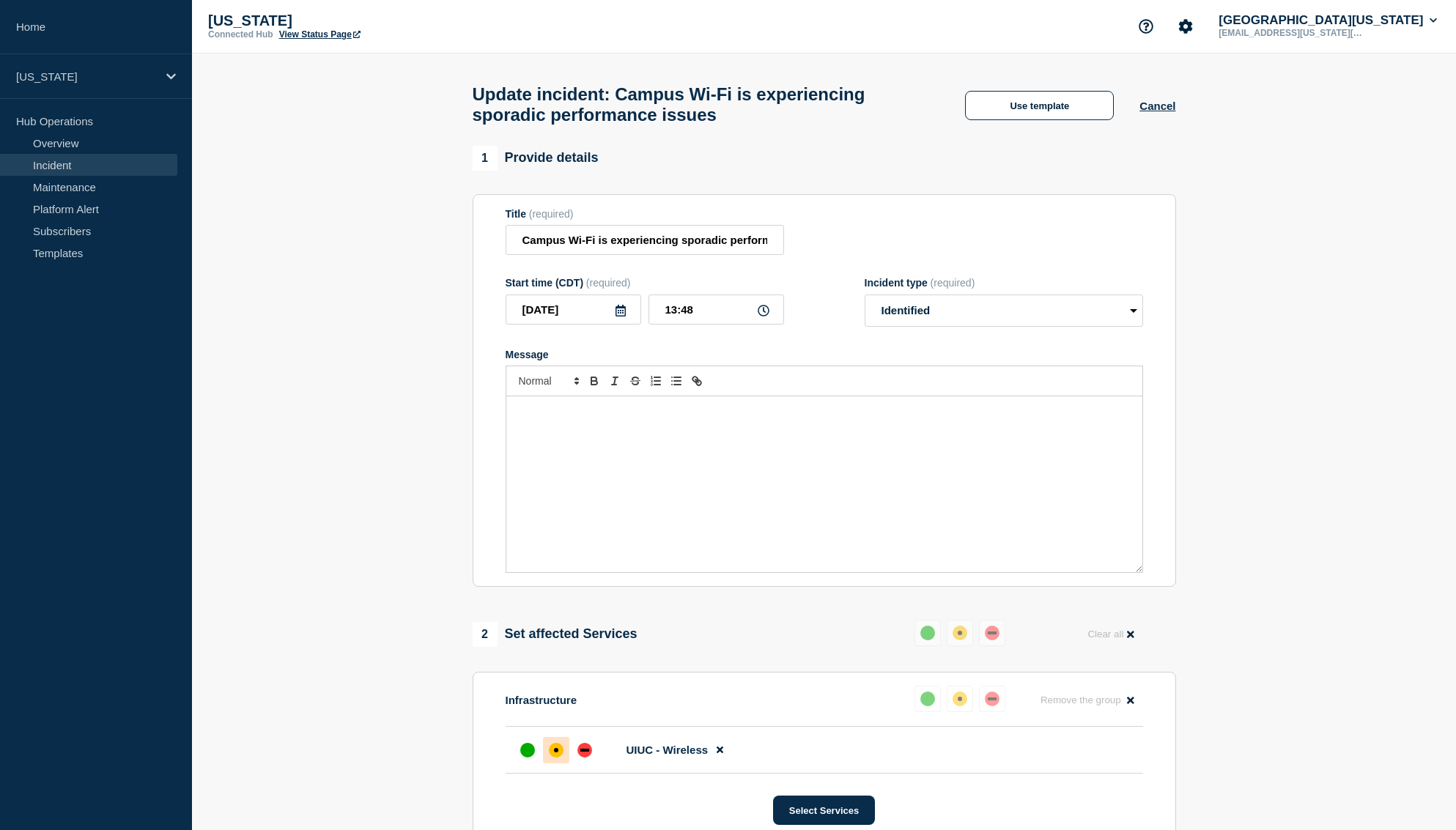
scroll to position [0, 0]
drag, startPoint x: 621, startPoint y: 441, endPoint x: 302, endPoint y: 312, distance: 344.1
click at [621, 441] on div "Message" at bounding box center [824, 485] width 636 height 176
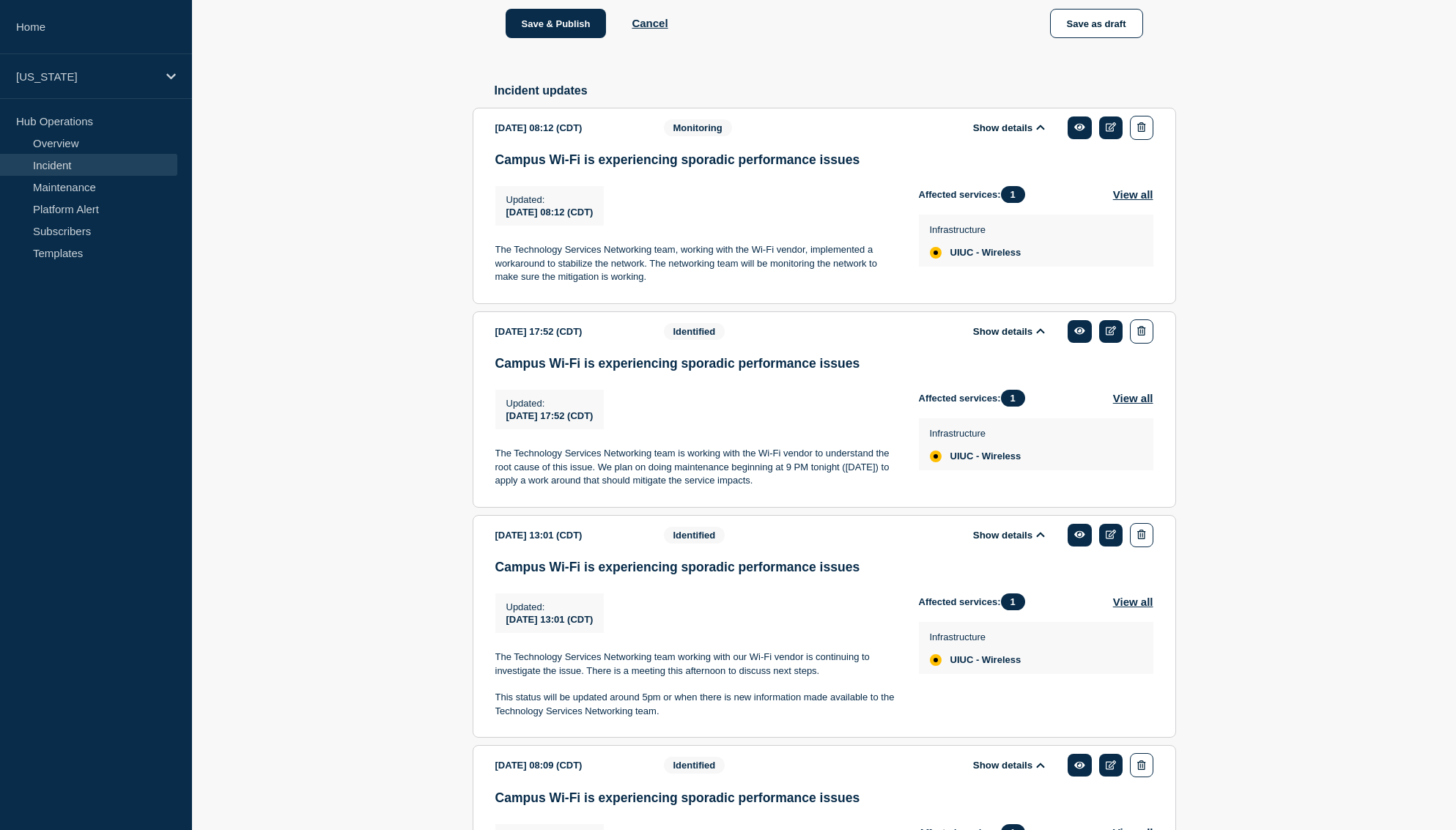
click at [641, 487] on p "The Technology Services Networking team is working with the Wi-Fi vendor to und…" at bounding box center [695, 468] width 400 height 41
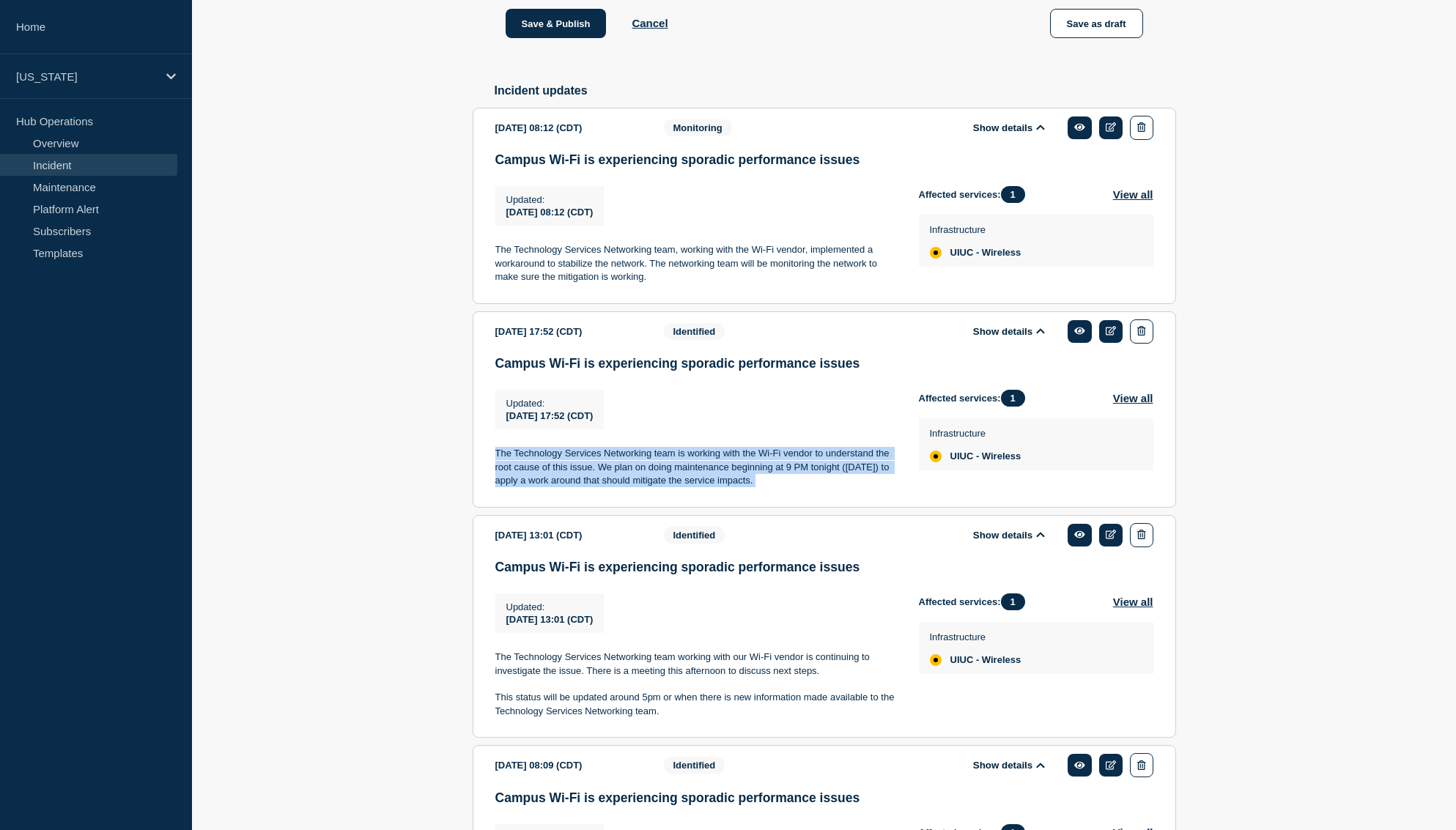
click at [641, 487] on p "The Technology Services Networking team is working with the Wi-Fi vendor to und…" at bounding box center [695, 468] width 400 height 41
copy p "The Technology Services Networking team is working with the Wi-Fi vendor to und…"
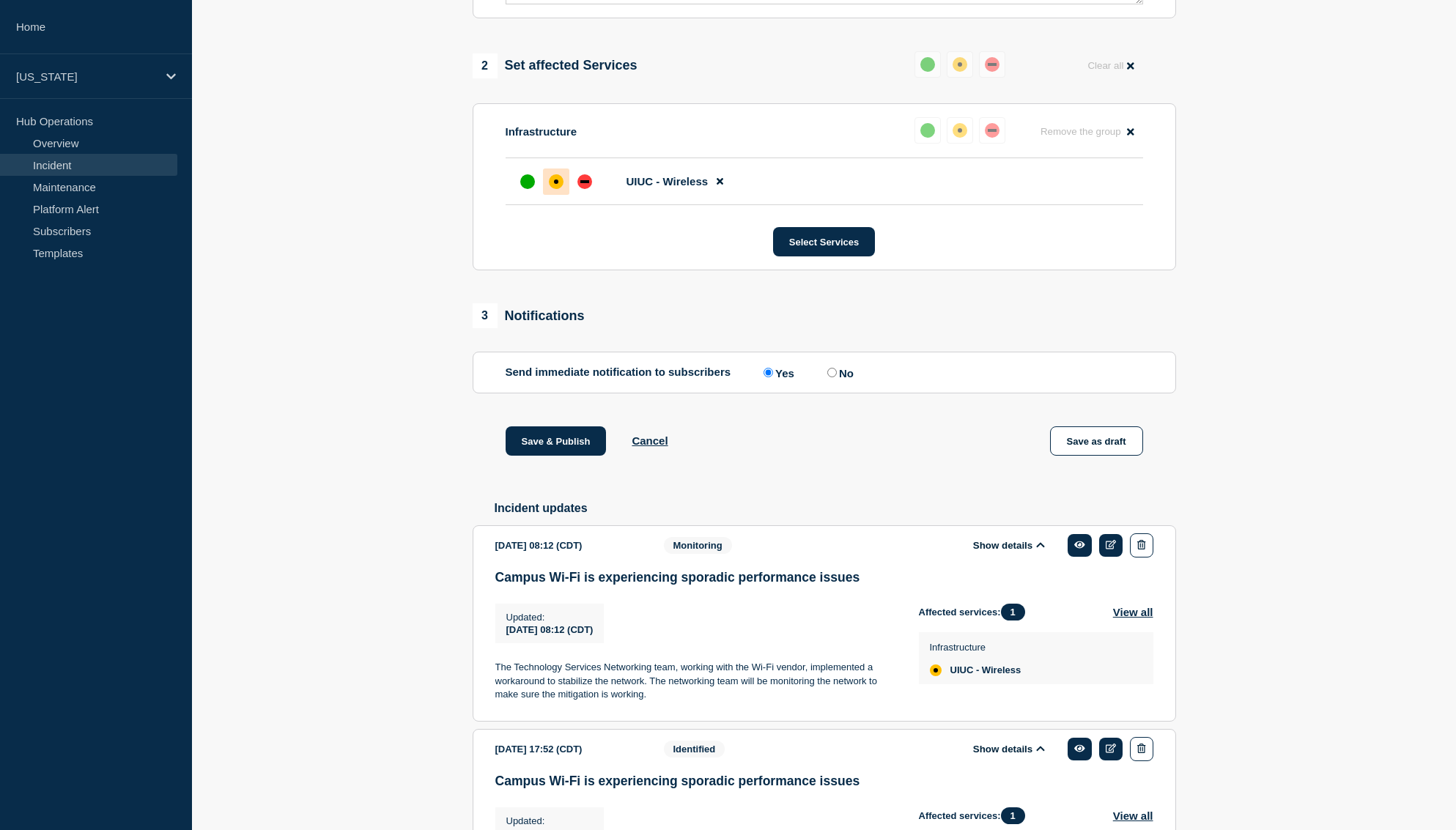
scroll to position [0, 0]
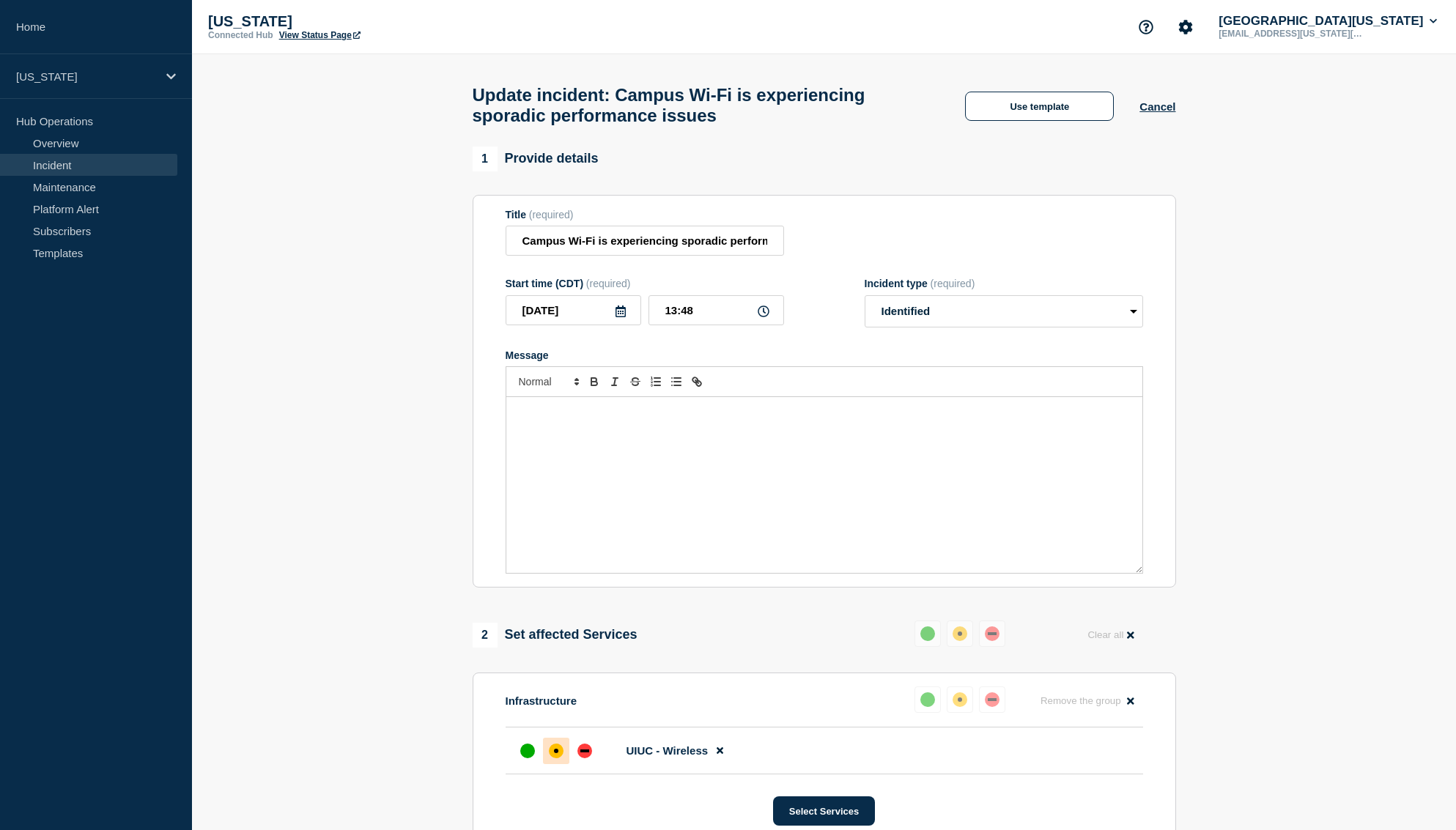
click at [605, 473] on div "Message" at bounding box center [824, 485] width 636 height 176
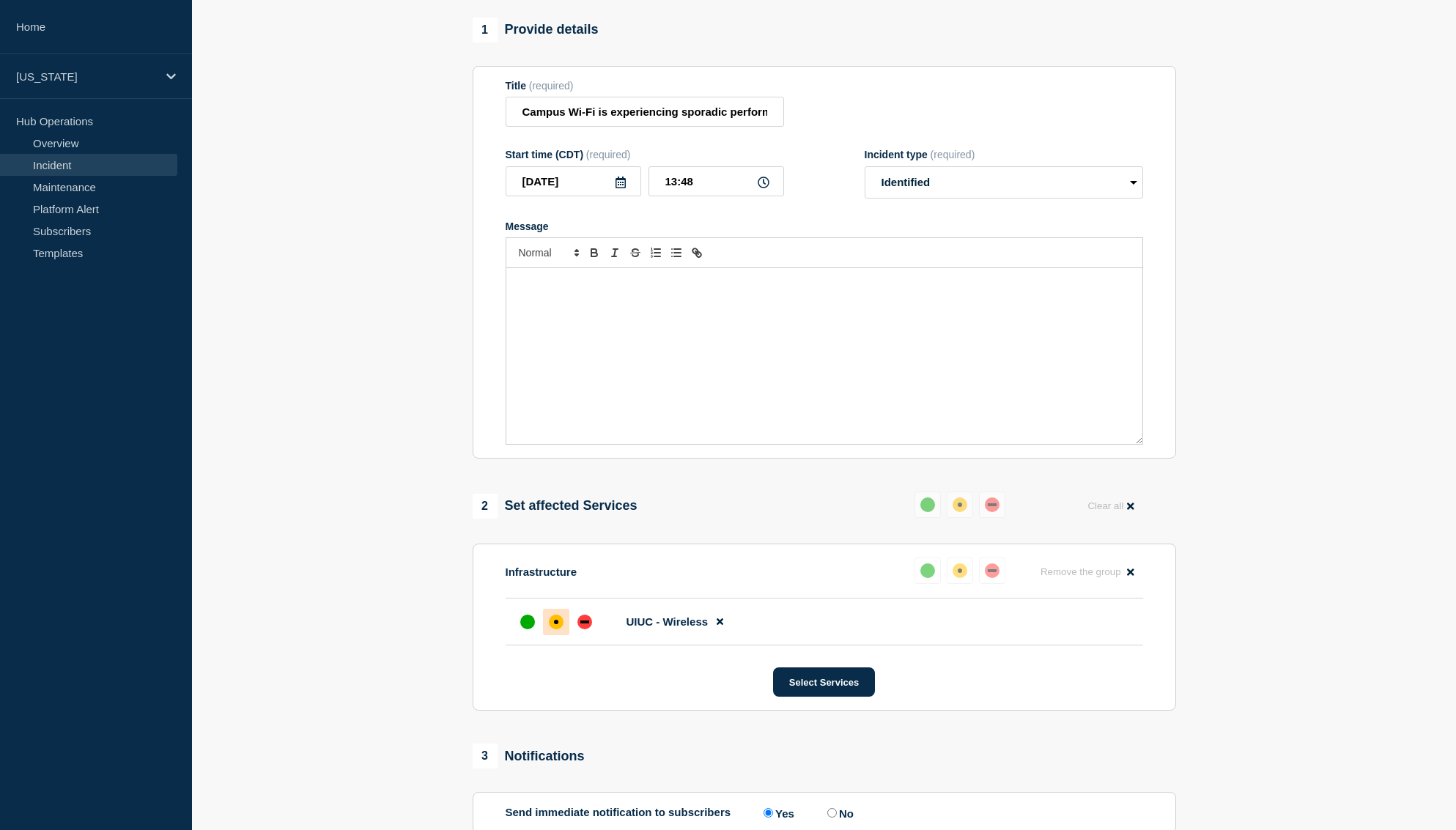
scroll to position [1205, 0]
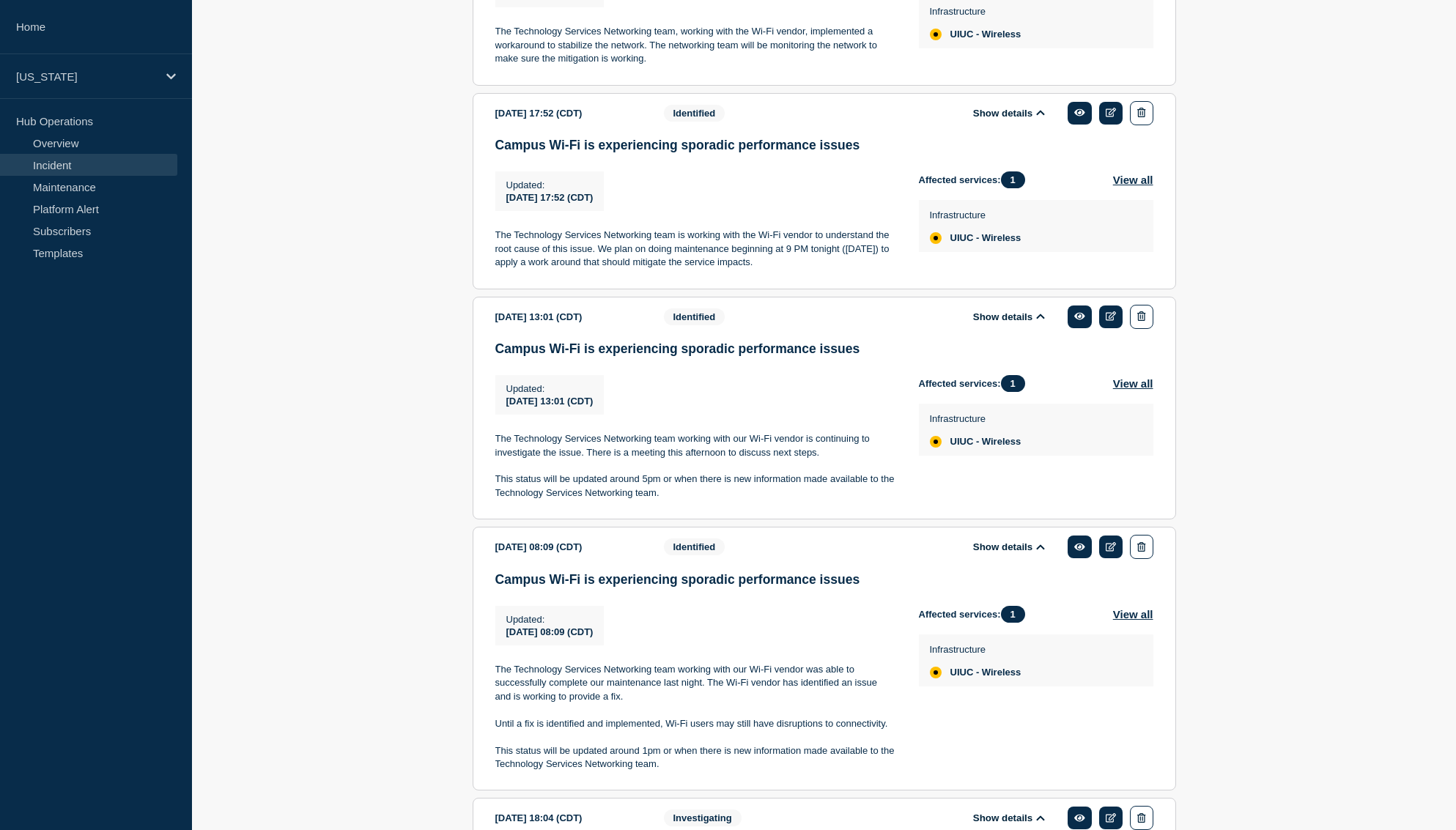
click at [533, 459] on p "The Technology Services Networking team working with our Wi-Fi vendor is contin…" at bounding box center [695, 445] width 400 height 27
click at [491, 490] on section "[DATE] 13:01 (CDT) Show details Identified Campus Wi-Fi is experiencing sporadi…" at bounding box center [824, 409] width 704 height 223
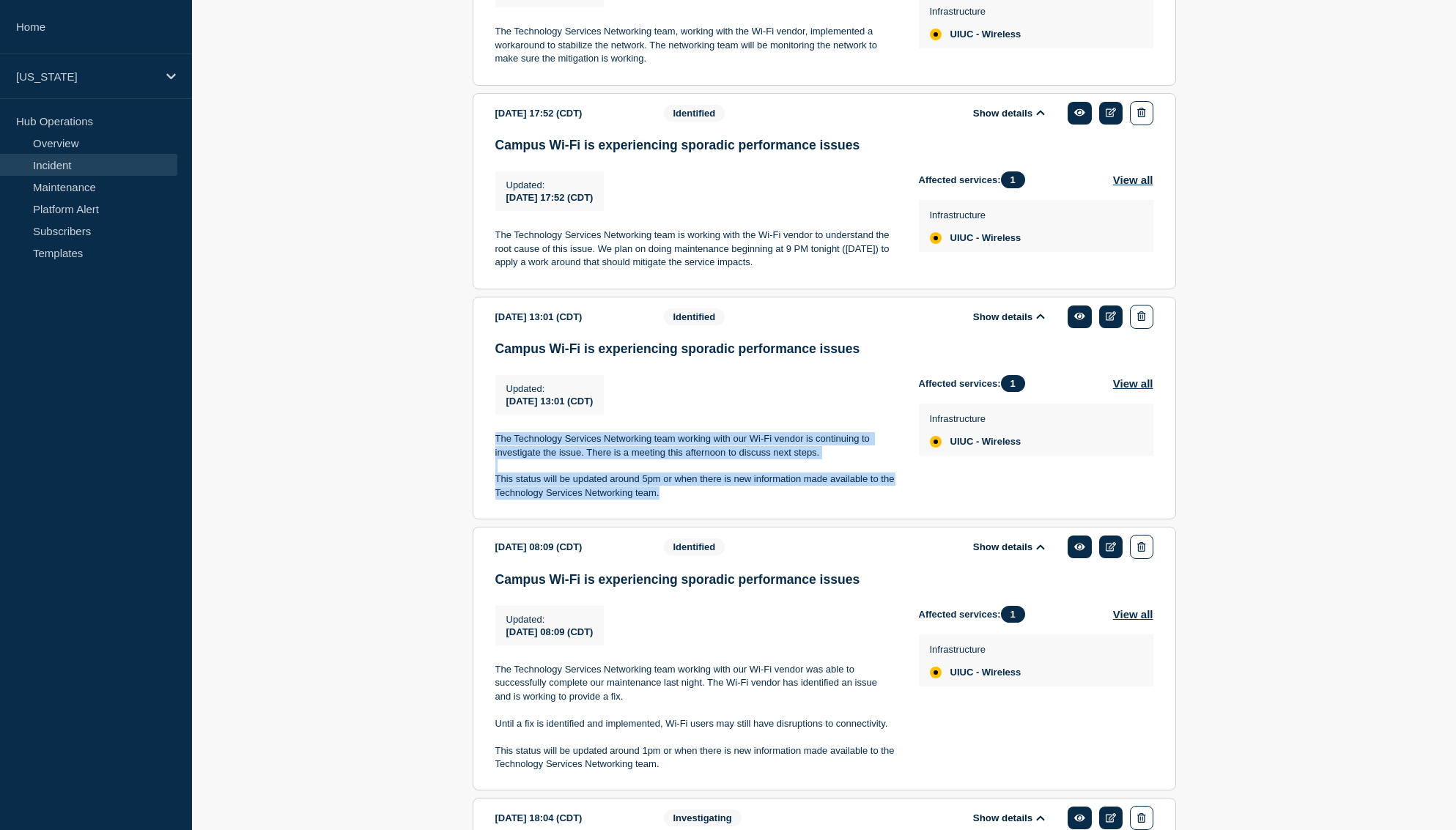
drag, startPoint x: 524, startPoint y: 494, endPoint x: 696, endPoint y: 544, distance: 179.1
click at [715, 500] on div "The Technology Services Networking team working with our Wi-Fi vendor is contin…" at bounding box center [695, 466] width 400 height 67
copy div "The Technology Services Networking team working with our Wi-Fi vendor is contin…"
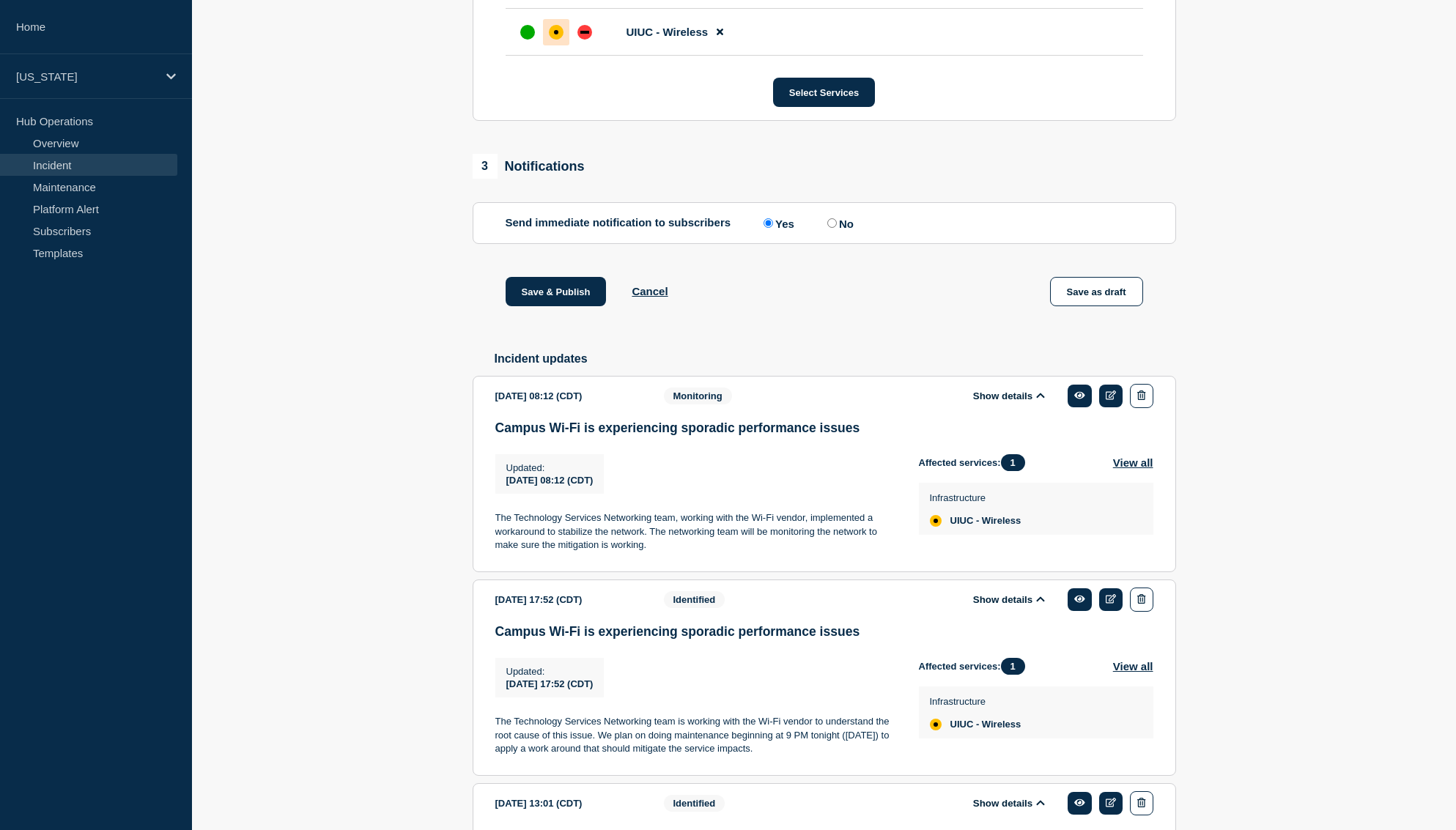
scroll to position [0, 0]
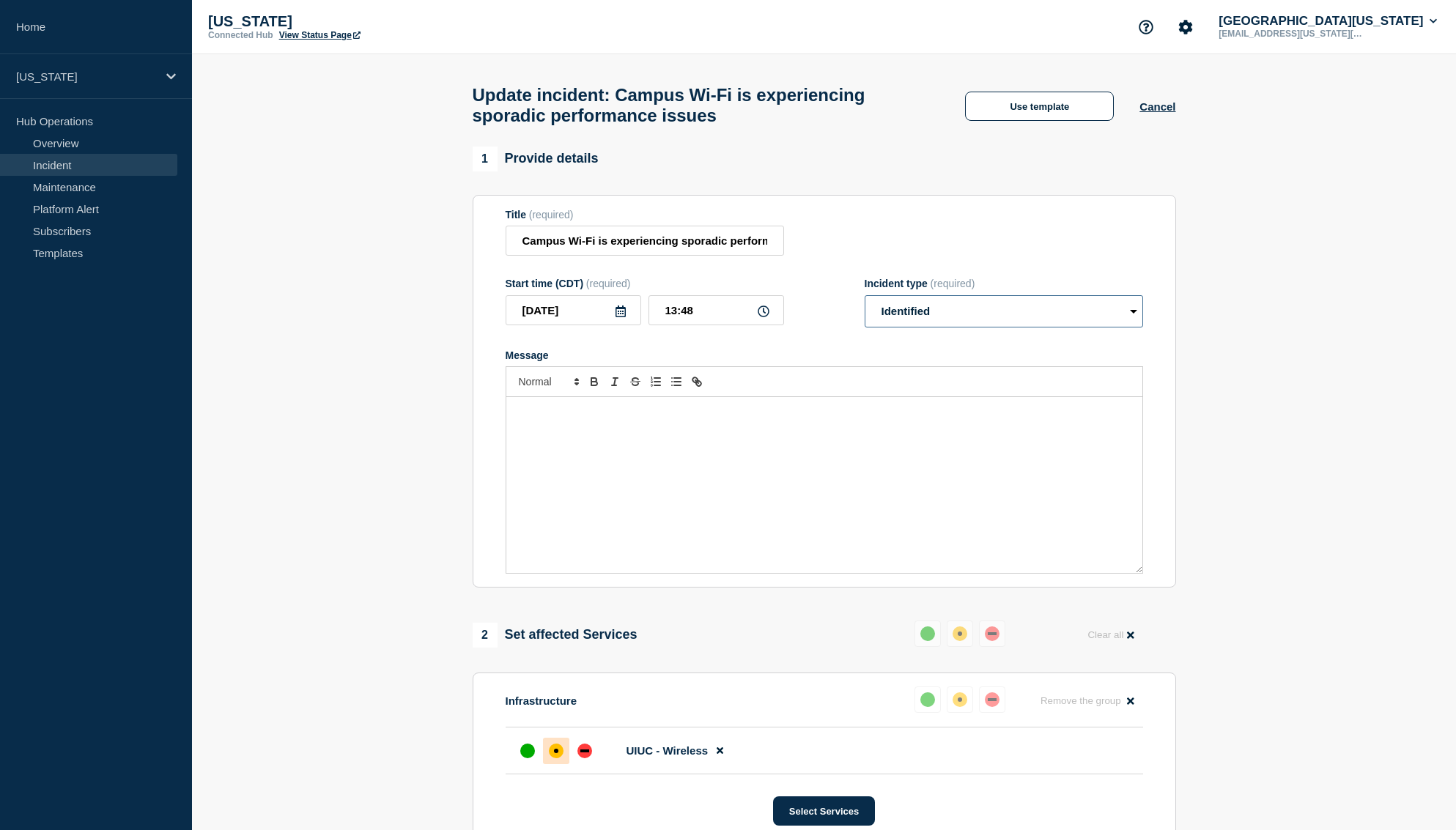
click at [969, 319] on select "Select option Investigating Identified Monitoring Resolved" at bounding box center [1004, 311] width 278 height 32
click at [661, 457] on div "Message" at bounding box center [824, 485] width 636 height 176
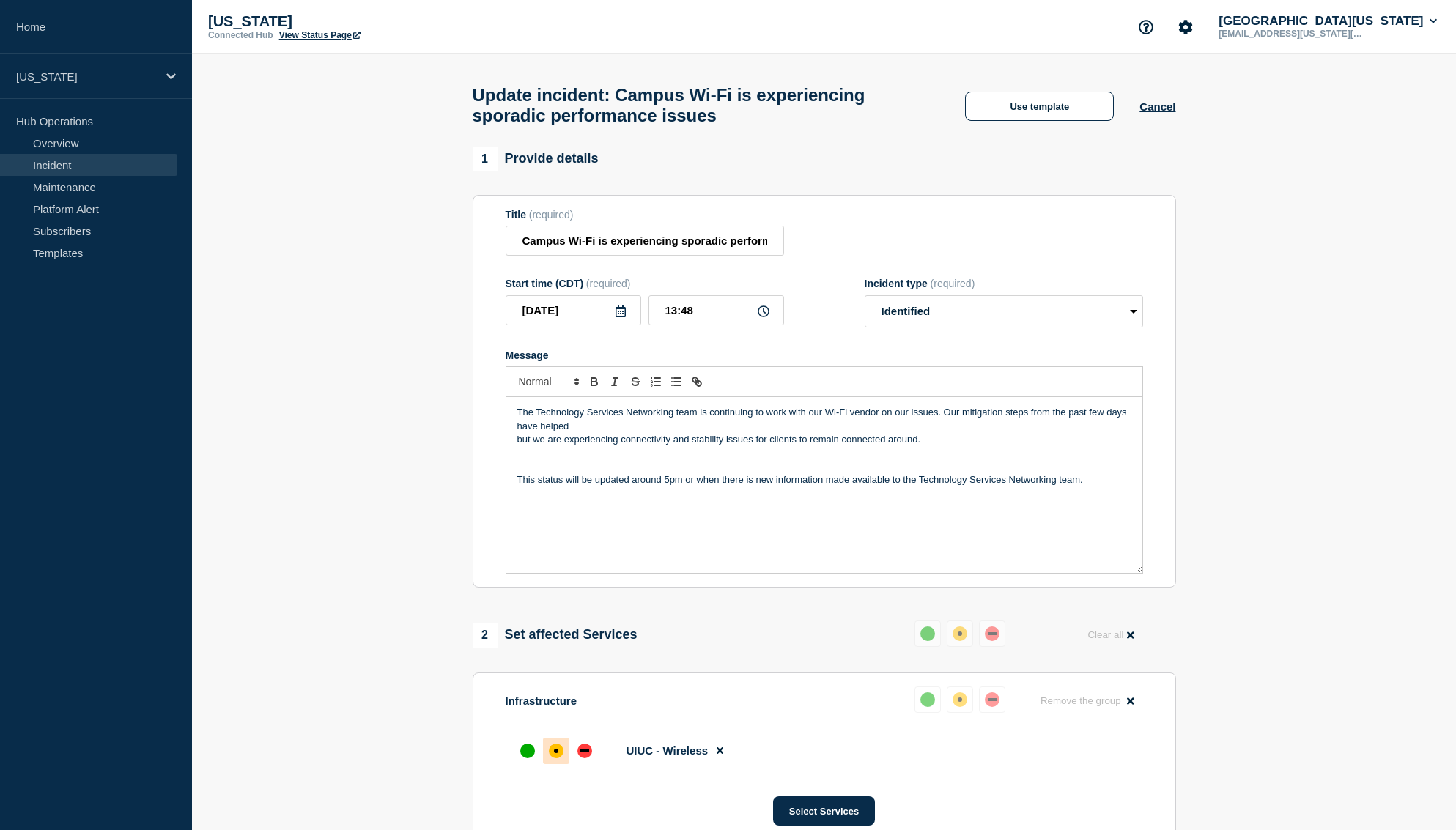
drag, startPoint x: 515, startPoint y: 459, endPoint x: 550, endPoint y: 480, distance: 40.8
click at [517, 446] on p "but we are experiencing connectivity and stability issues for clients to remain…" at bounding box center [824, 440] width 614 height 13
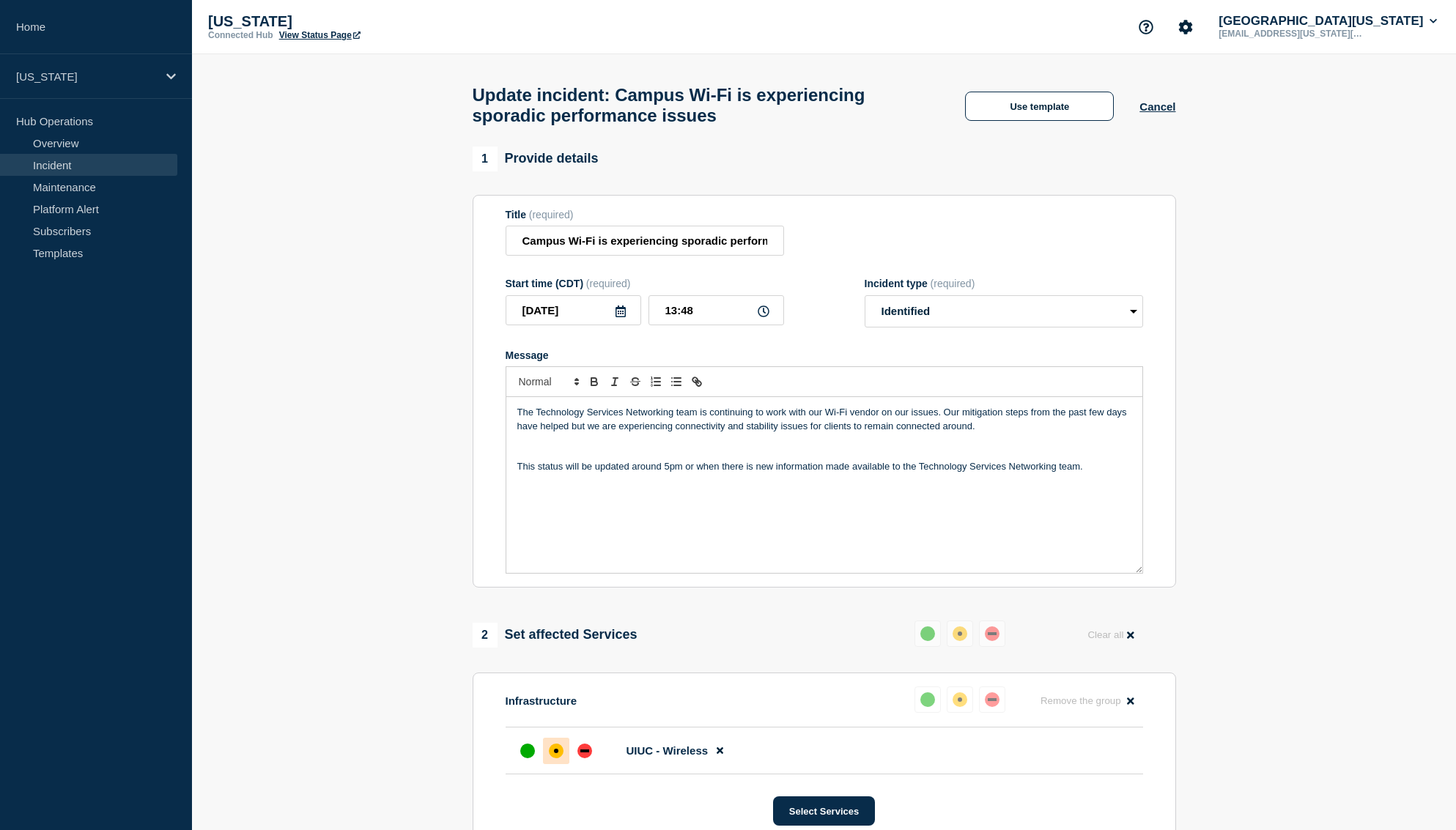
click at [1025, 433] on p "The Technology Services Networking team is continuing to work with our Wi-Fi ve…" at bounding box center [824, 419] width 614 height 27
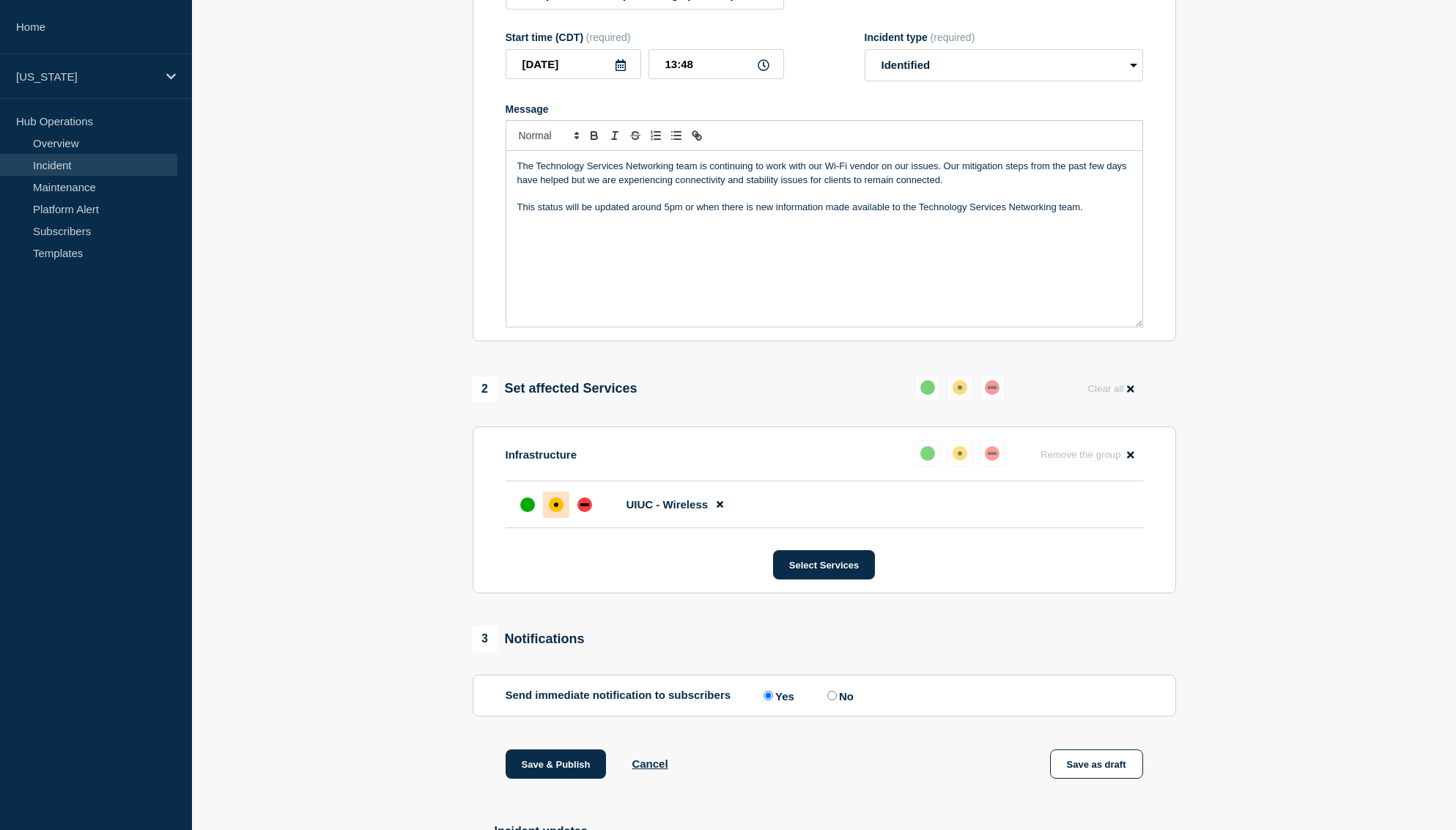
scroll to position [248, 0]
click at [570, 777] on button "Save & Publish" at bounding box center [556, 763] width 101 height 30
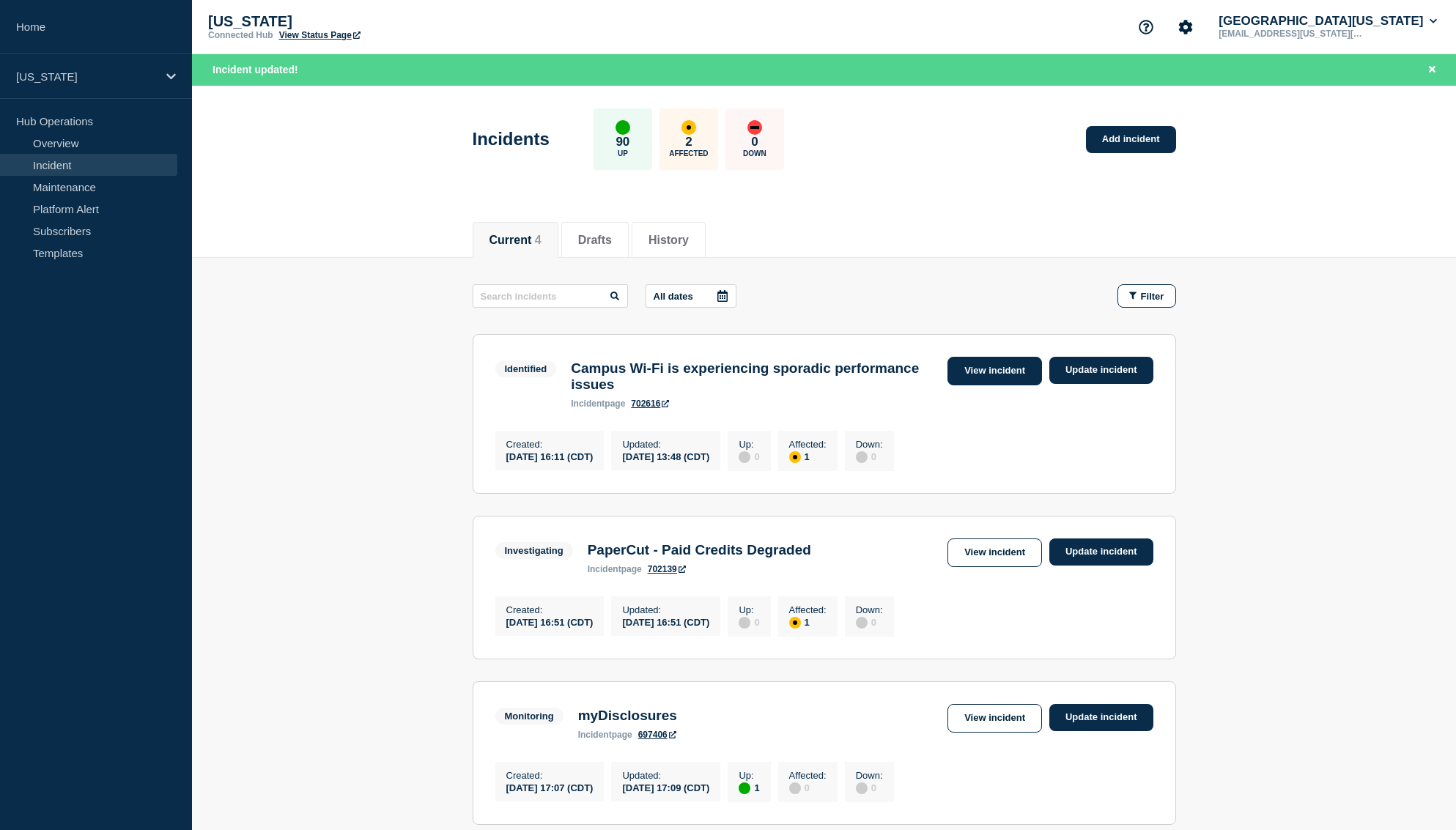
click at [989, 376] on link "View incident" at bounding box center [995, 371] width 95 height 29
